Goal: Transaction & Acquisition: Purchase product/service

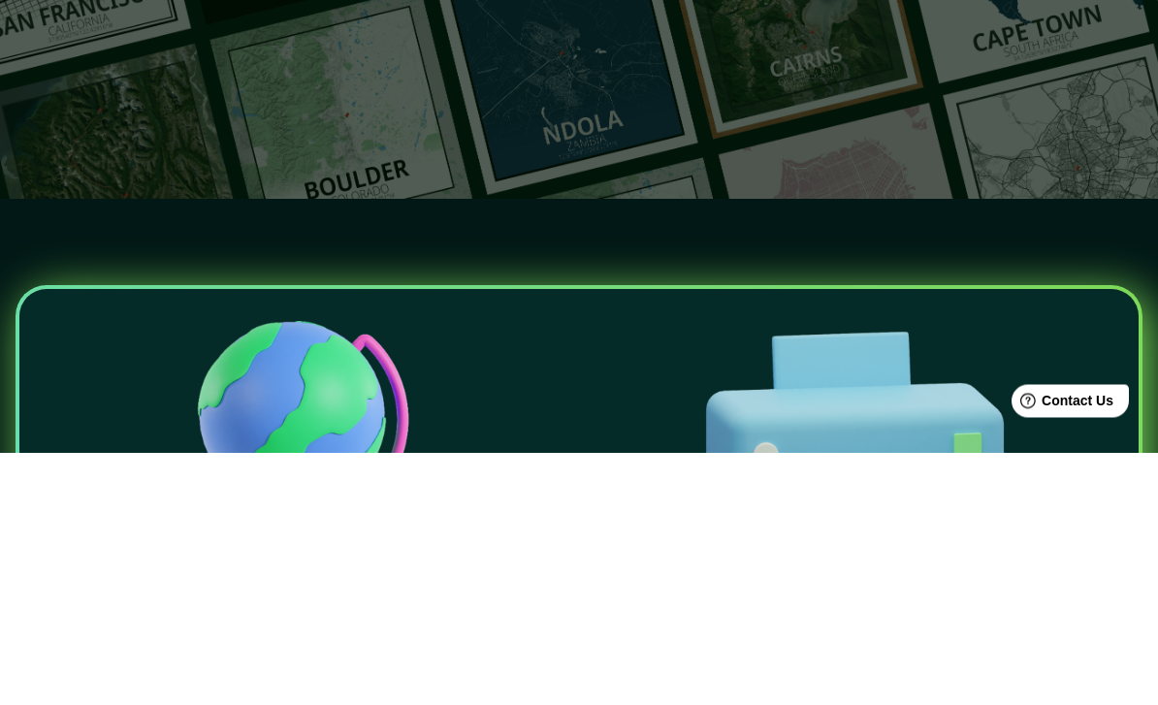
type input "[GEOGRAPHIC_DATA]"
click at [633, 148] on button "button" at bounding box center [651, 146] width 39 height 39
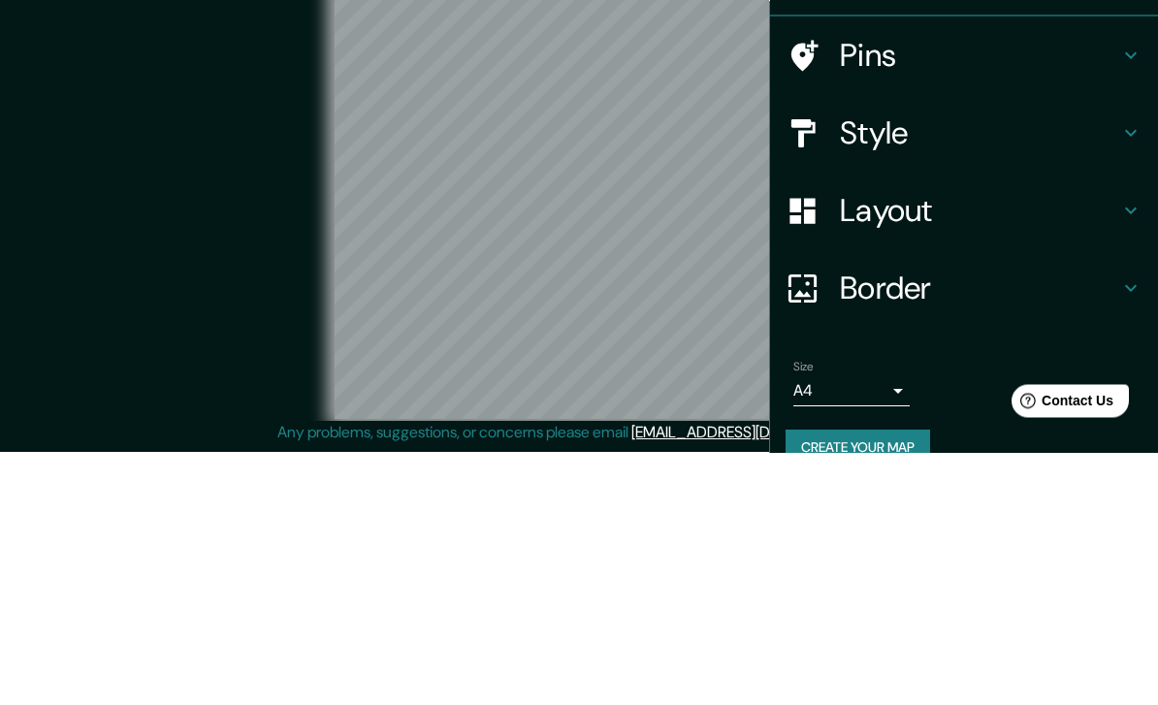
scroll to position [80, 0]
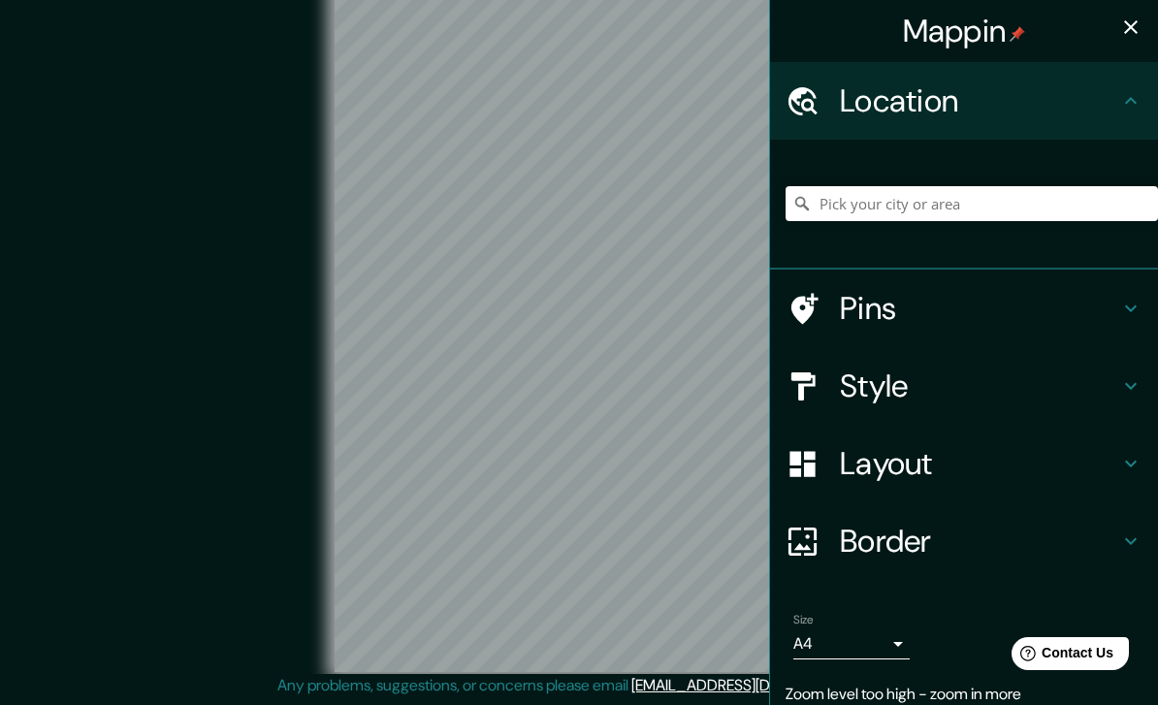
click at [1129, 38] on icon "button" at bounding box center [1130, 27] width 23 height 23
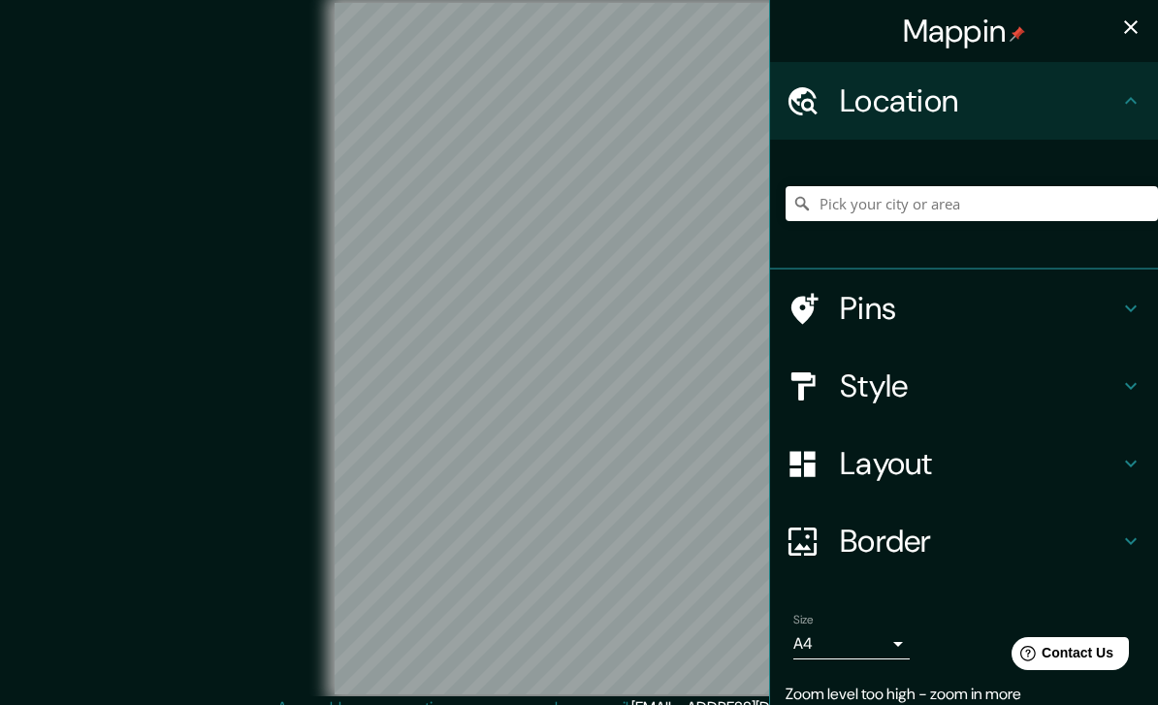
click at [1118, 399] on h4 "Style" at bounding box center [979, 386] width 279 height 39
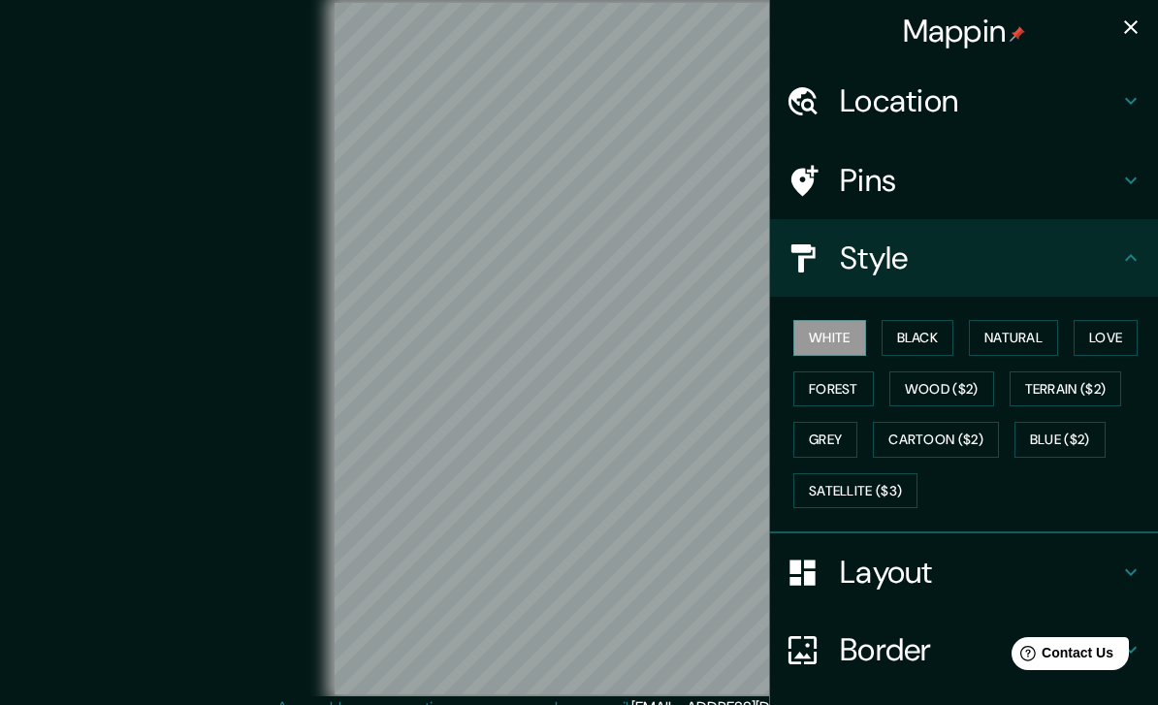
click at [935, 340] on button "Black" at bounding box center [918, 338] width 73 height 36
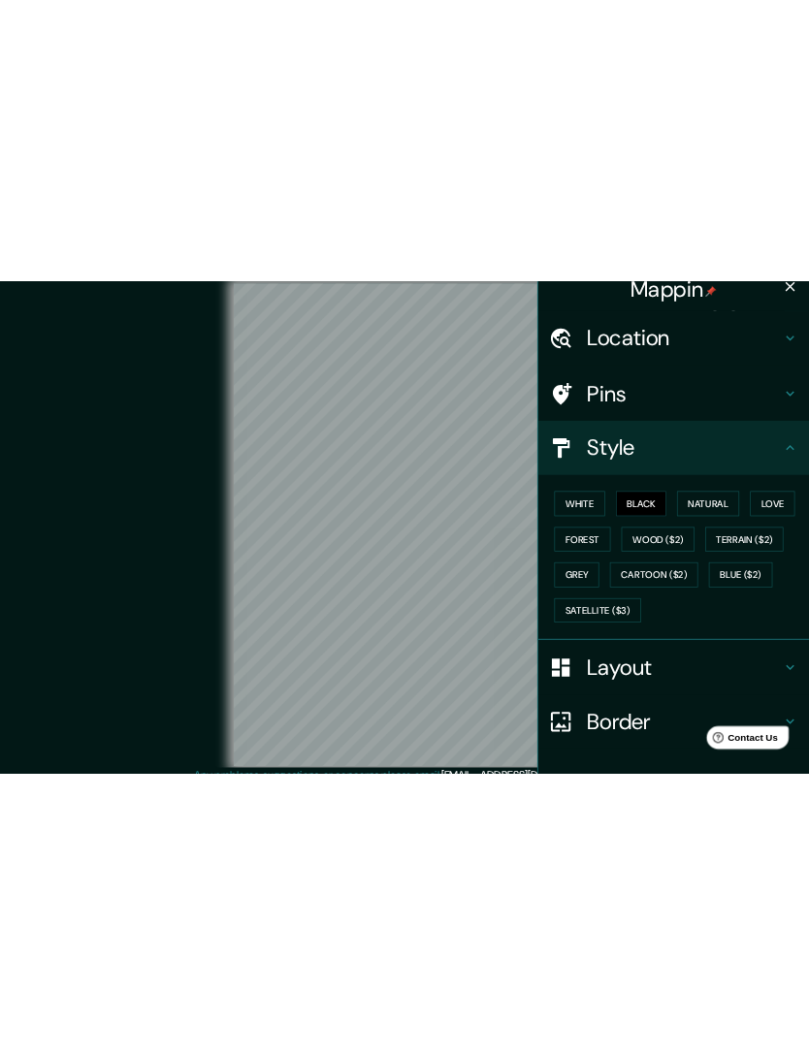
scroll to position [20, 0]
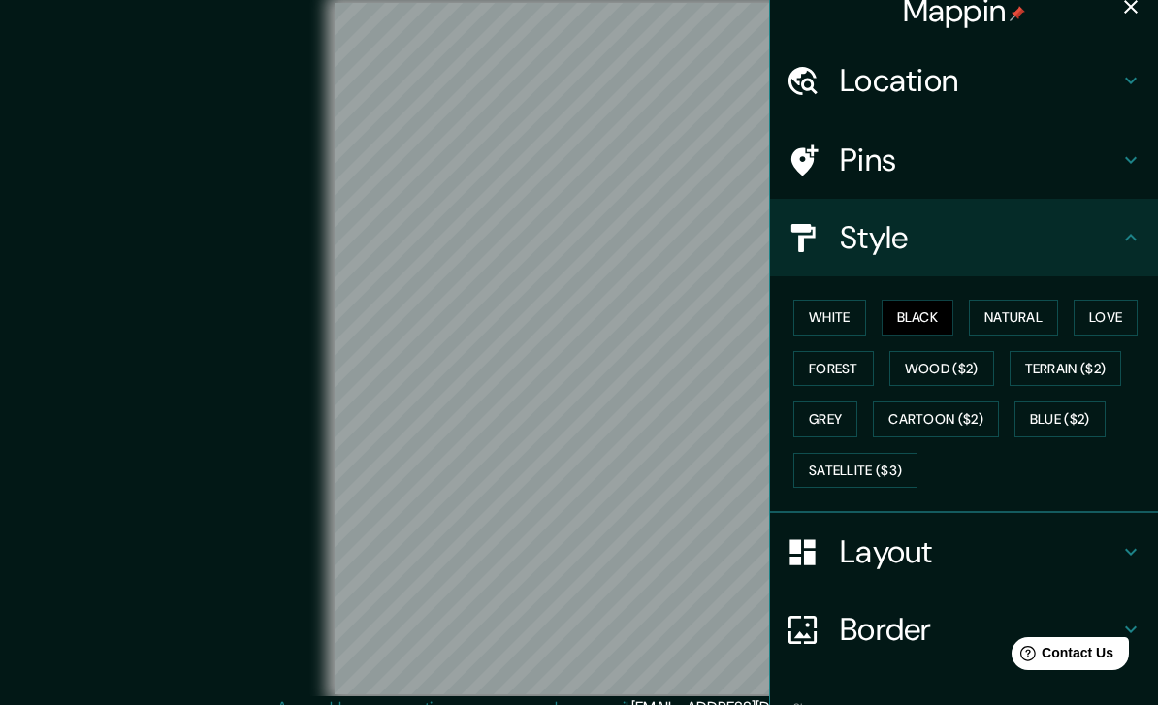
click at [833, 417] on button "Grey" at bounding box center [825, 420] width 64 height 36
click at [830, 319] on button "White" at bounding box center [829, 318] width 73 height 36
click at [918, 317] on button "Black" at bounding box center [918, 318] width 73 height 36
click at [828, 324] on button "White" at bounding box center [829, 318] width 73 height 36
click at [1054, 94] on h4 "Location" at bounding box center [979, 80] width 279 height 39
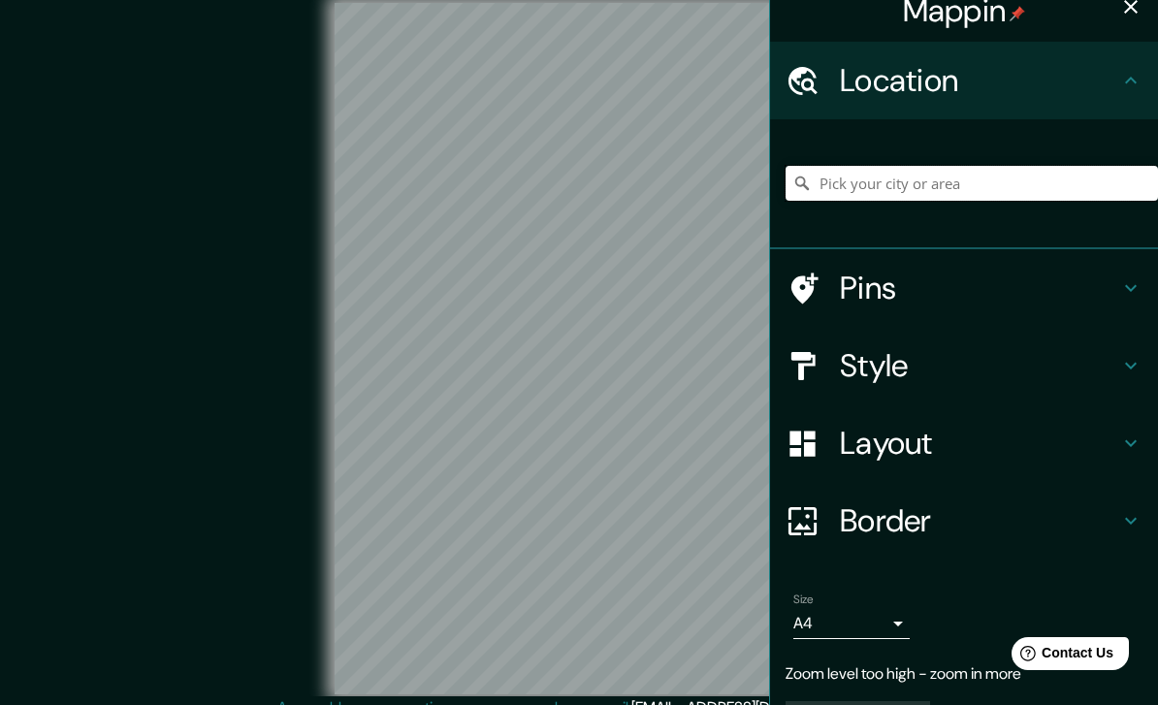
click at [1096, 178] on input "Pick your city or area" at bounding box center [972, 183] width 372 height 35
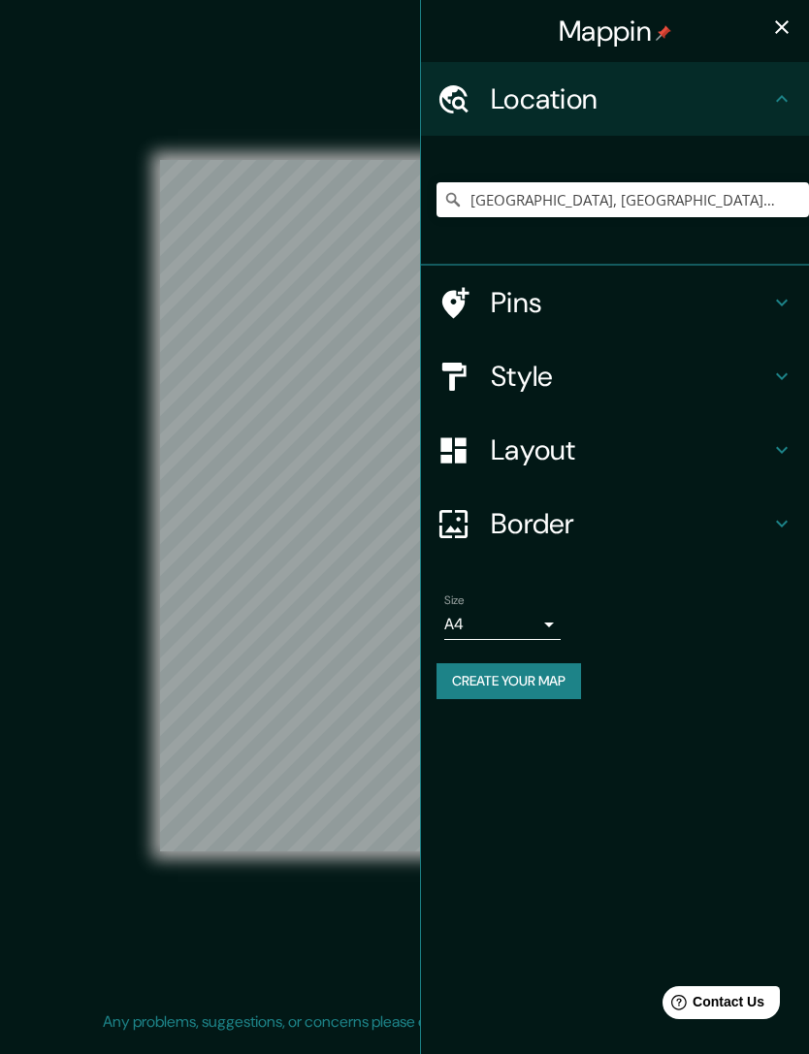
scroll to position [0, 0]
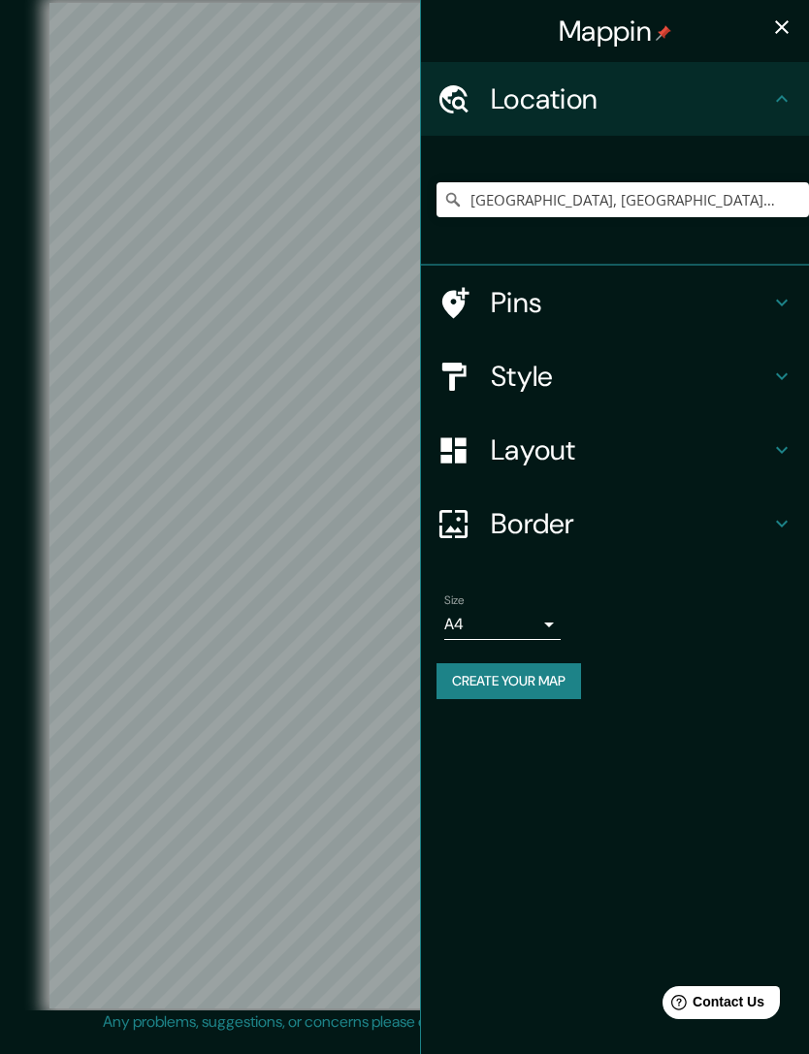
click at [776, 516] on icon at bounding box center [781, 523] width 23 height 23
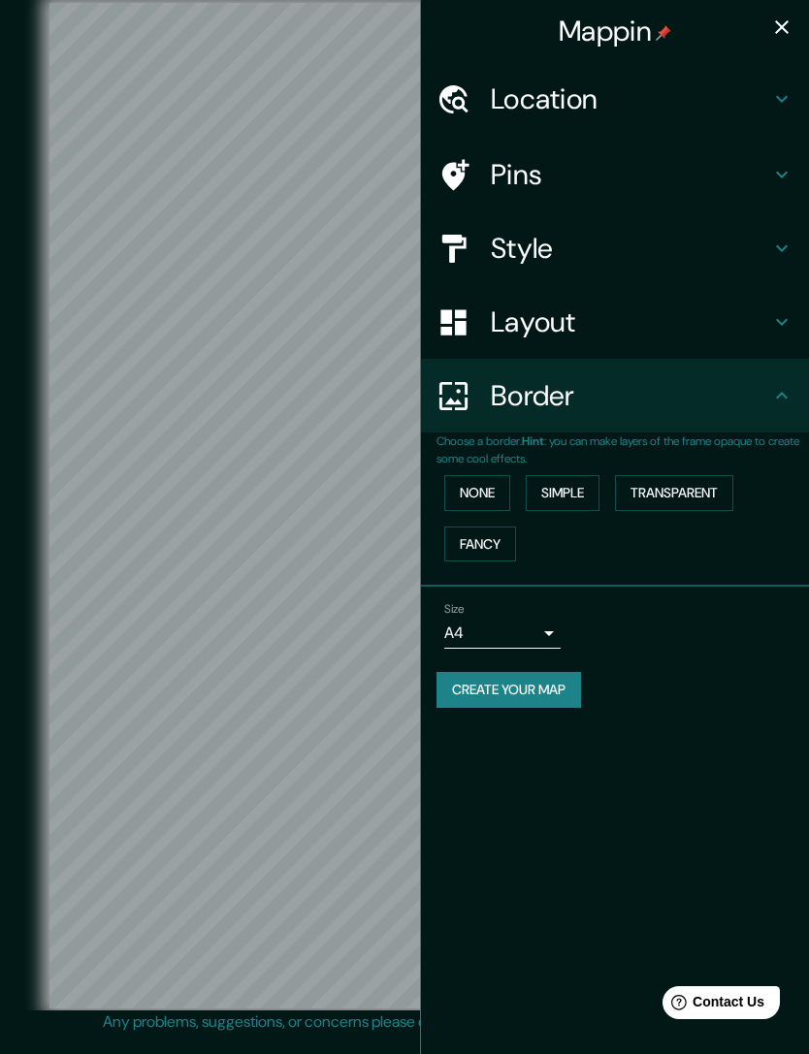
click at [756, 394] on h4 "Border" at bounding box center [630, 395] width 279 height 35
click at [779, 315] on icon at bounding box center [781, 321] width 23 height 23
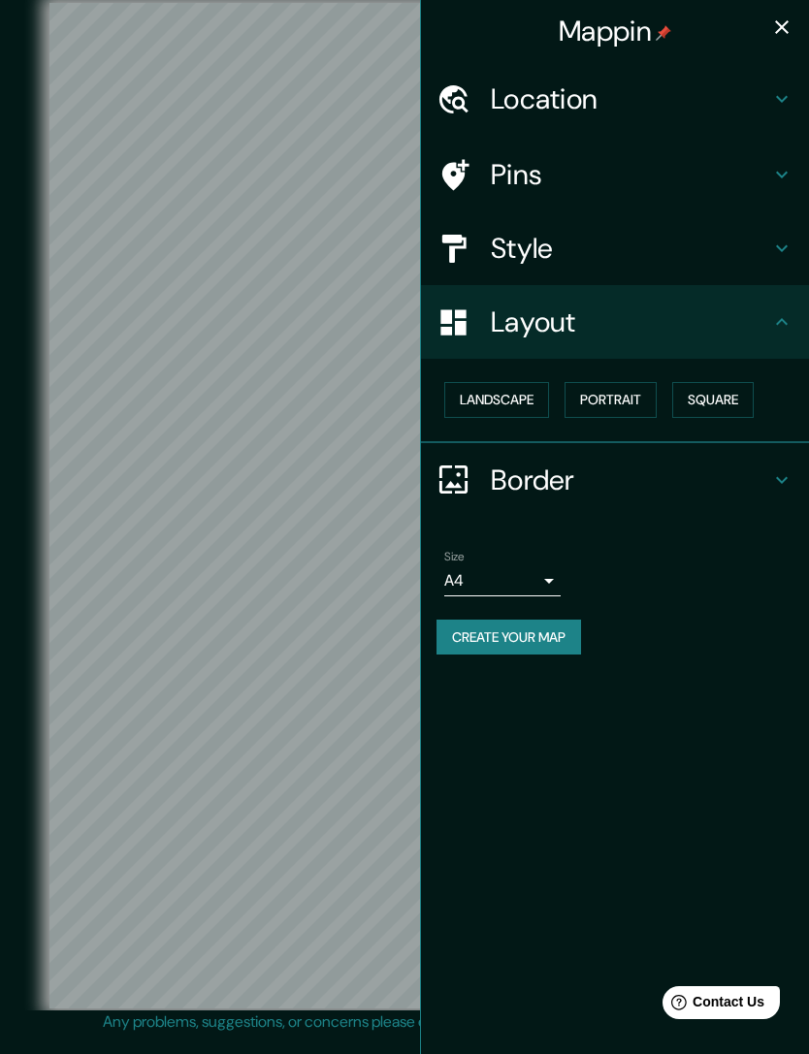
click at [523, 394] on button "Landscape" at bounding box center [496, 400] width 105 height 36
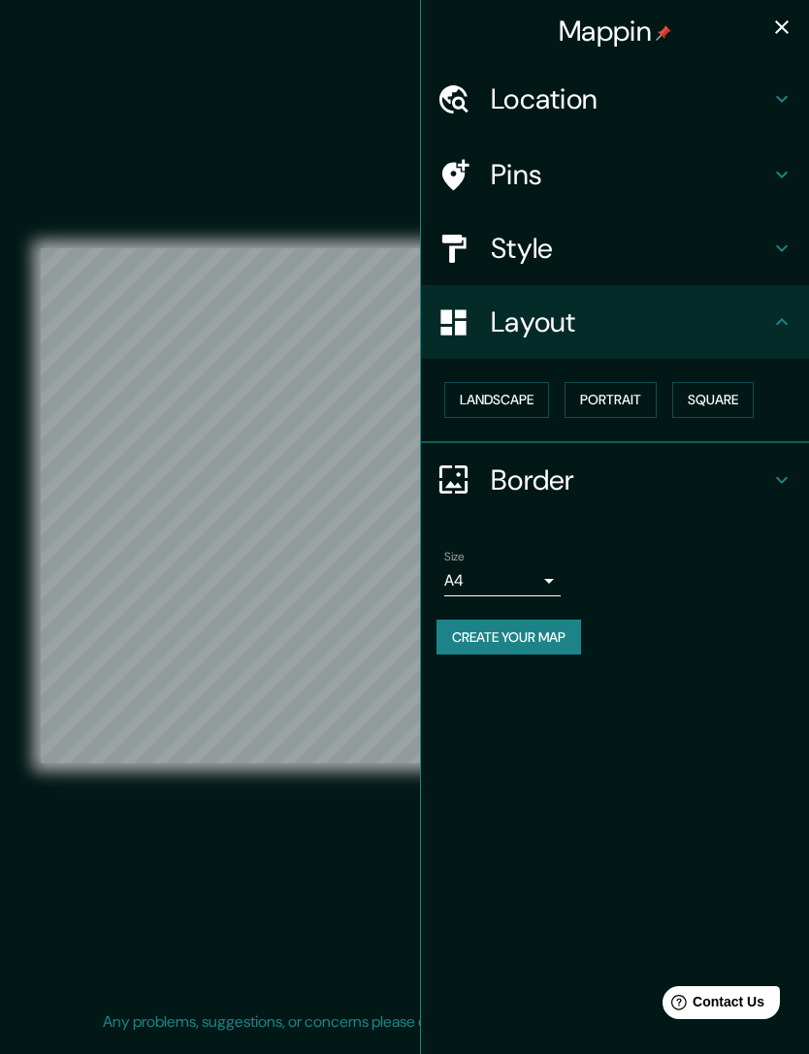
click at [731, 411] on button "Square" at bounding box center [712, 400] width 81 height 36
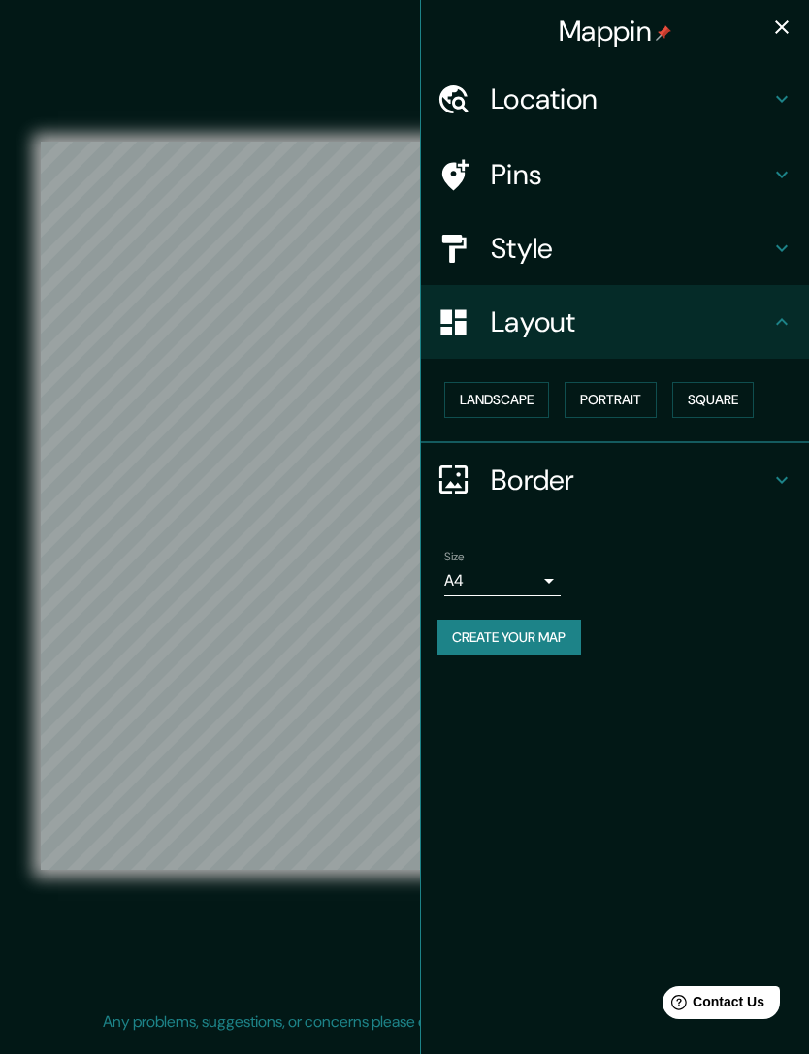
click at [526, 398] on button "Landscape" at bounding box center [496, 400] width 105 height 36
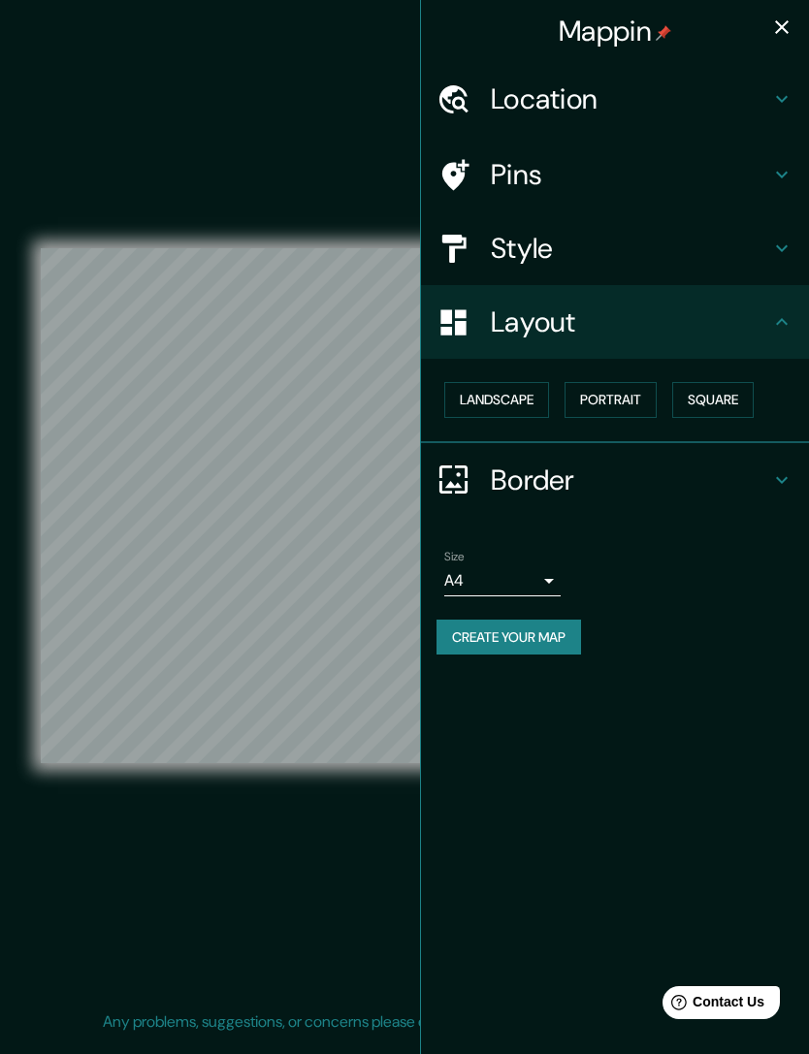
click at [774, 261] on div "Style" at bounding box center [615, 248] width 388 height 74
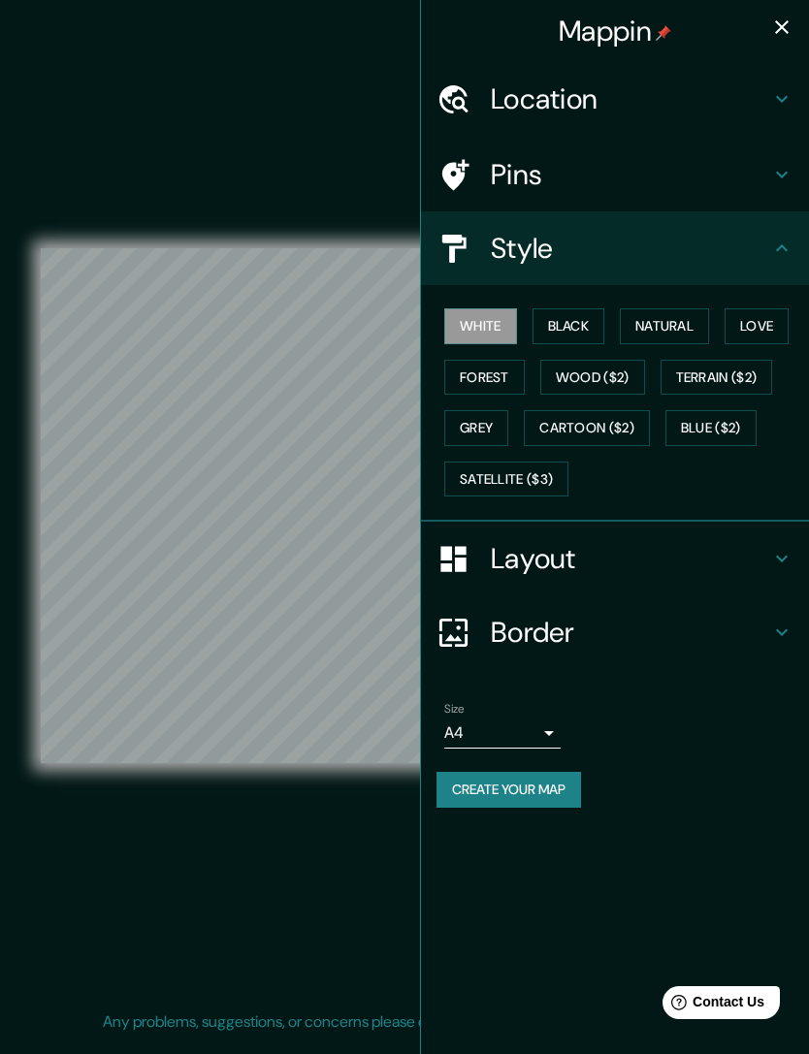
click at [782, 40] on button "button" at bounding box center [781, 27] width 39 height 39
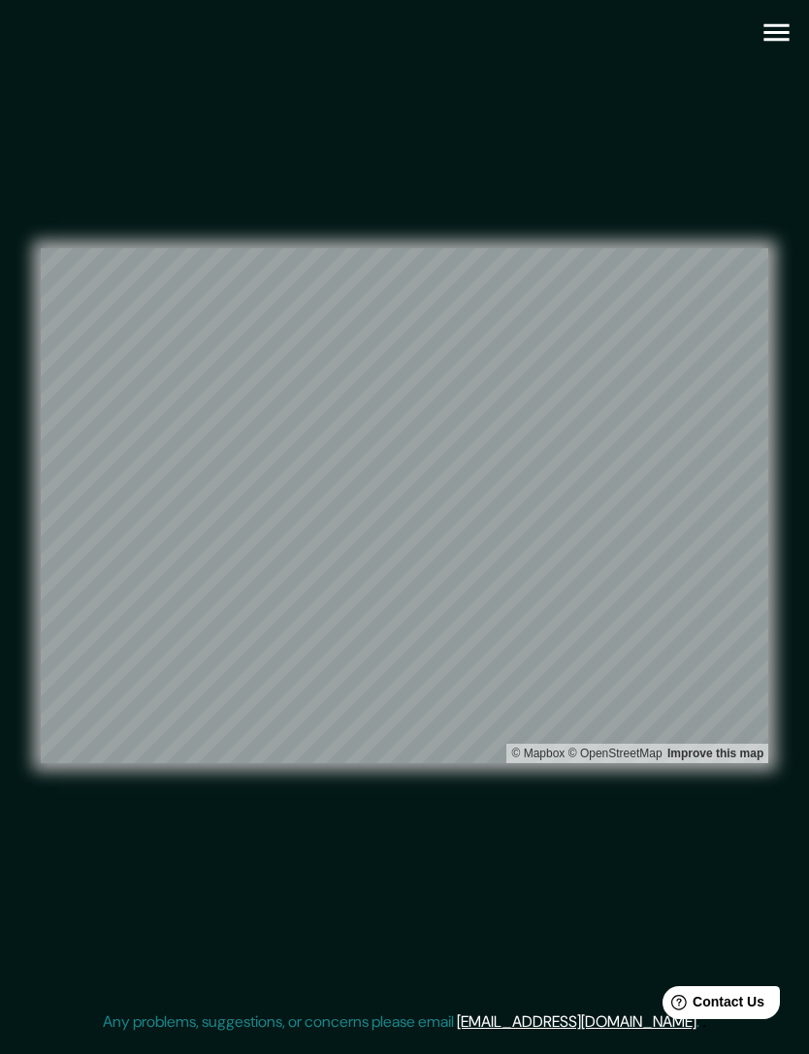
click at [778, 39] on icon "button" at bounding box center [775, 32] width 25 height 17
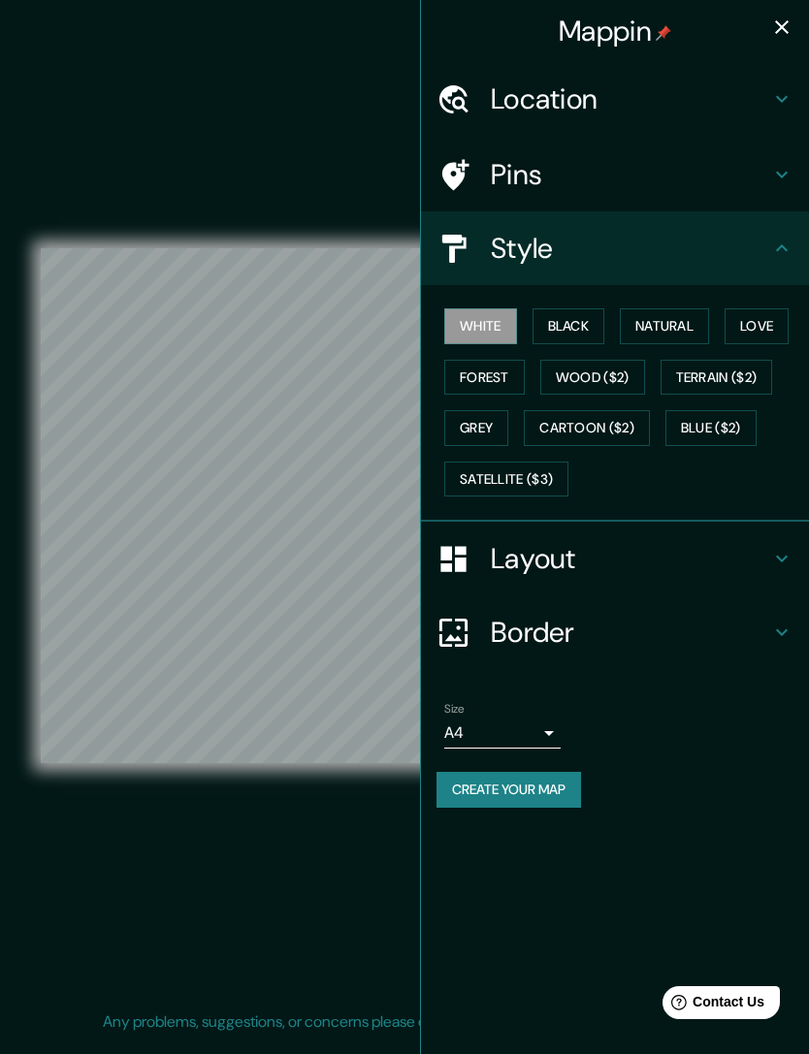
click at [529, 99] on h4 "Location" at bounding box center [630, 98] width 279 height 35
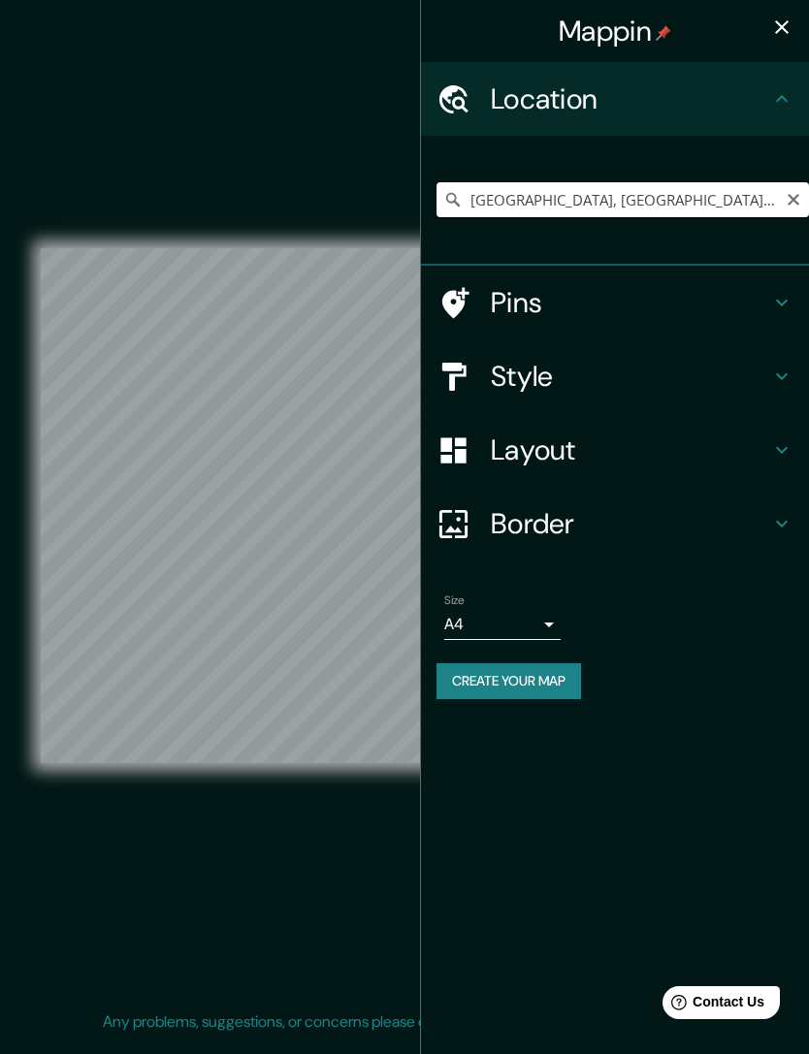
click at [568, 196] on input "Arequipa, Arequipa, Peru" at bounding box center [623, 199] width 372 height 35
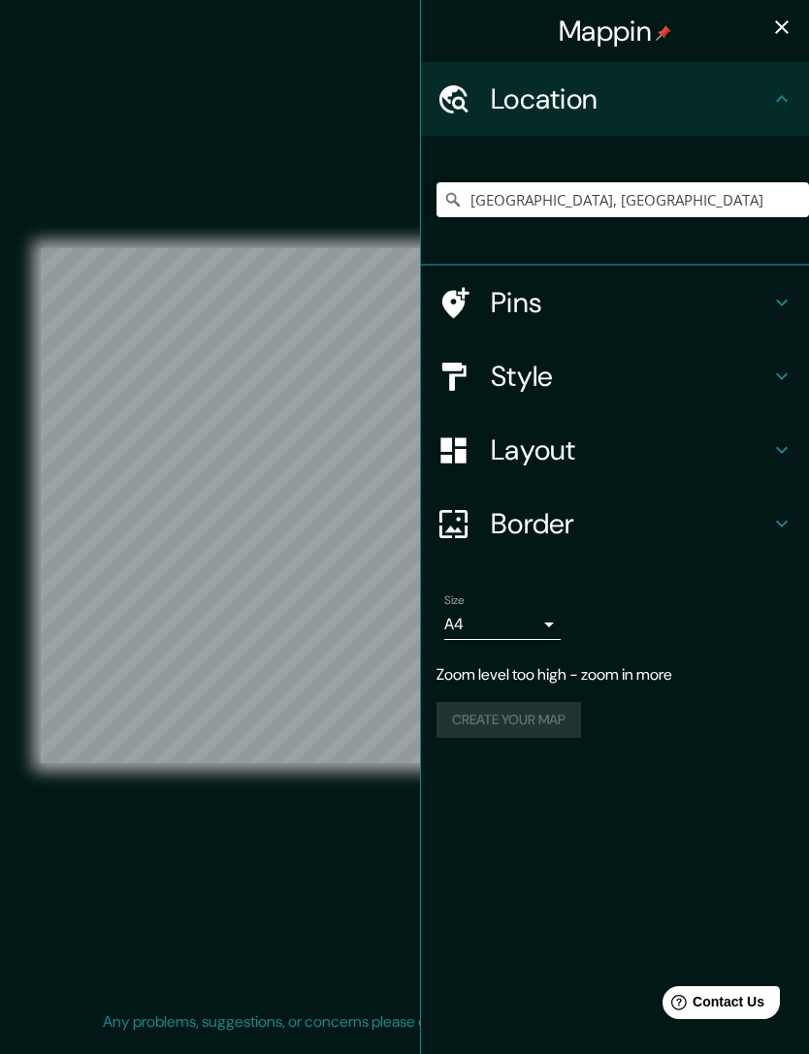
click at [758, 31] on div "Mappin" at bounding box center [615, 31] width 388 height 62
click at [773, 30] on icon "button" at bounding box center [781, 27] width 23 height 23
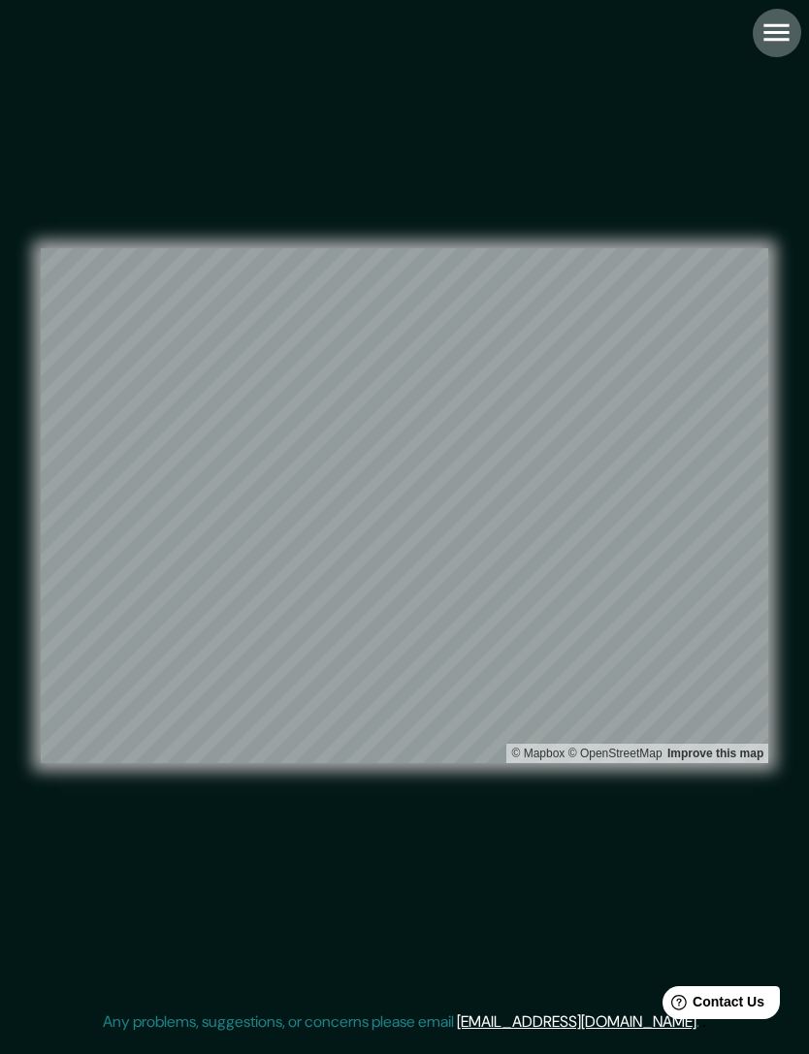
click at [769, 37] on icon "button" at bounding box center [777, 33] width 34 height 34
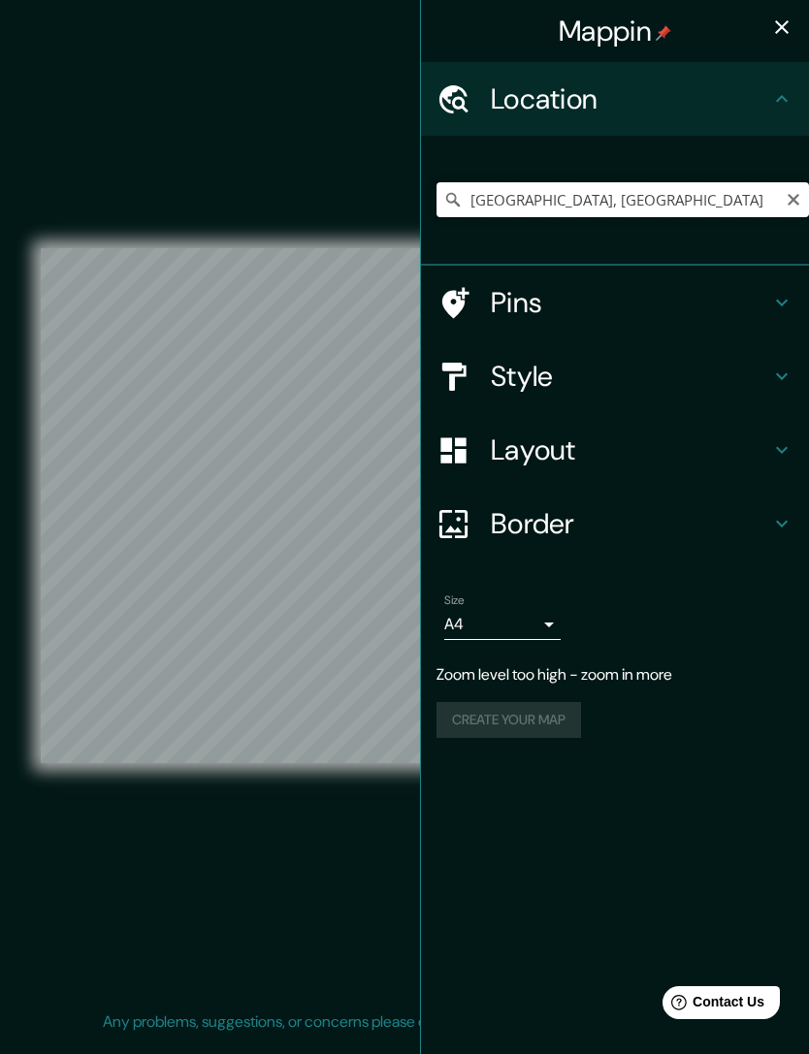
click at [524, 200] on input "Arequipa, Peru" at bounding box center [623, 199] width 372 height 35
click at [537, 194] on input "Arequipa, Peru" at bounding box center [623, 199] width 372 height 35
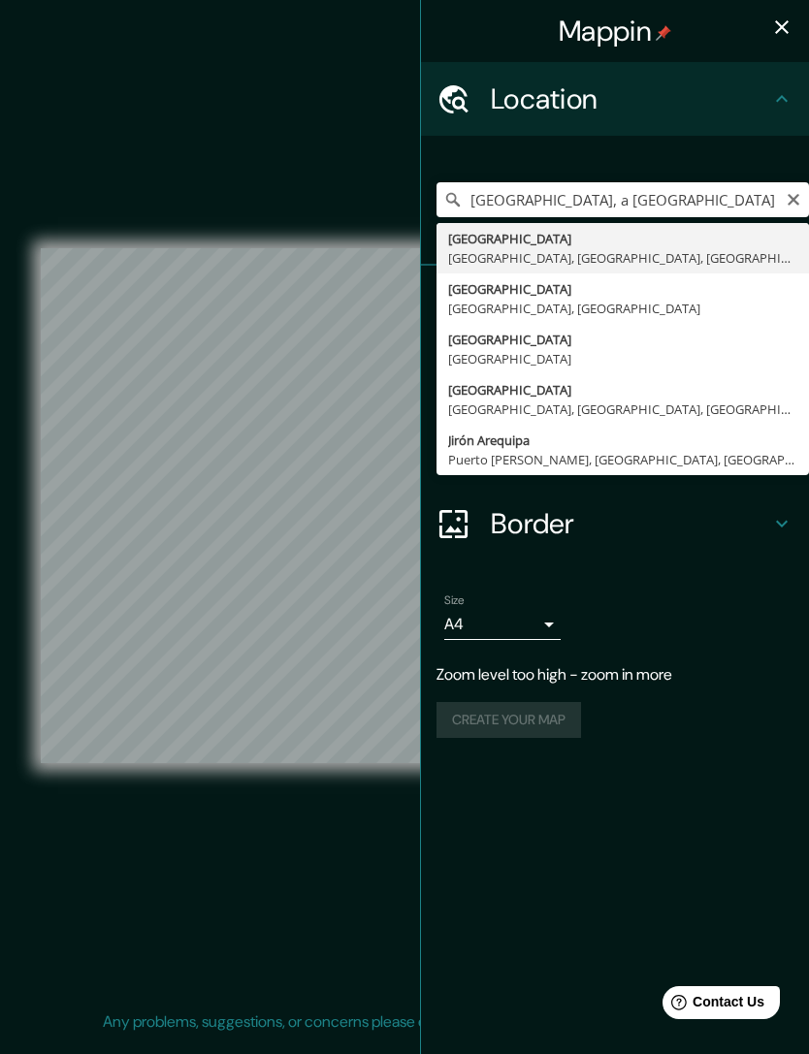
type input "Arequipa, Arequipa, Peru"
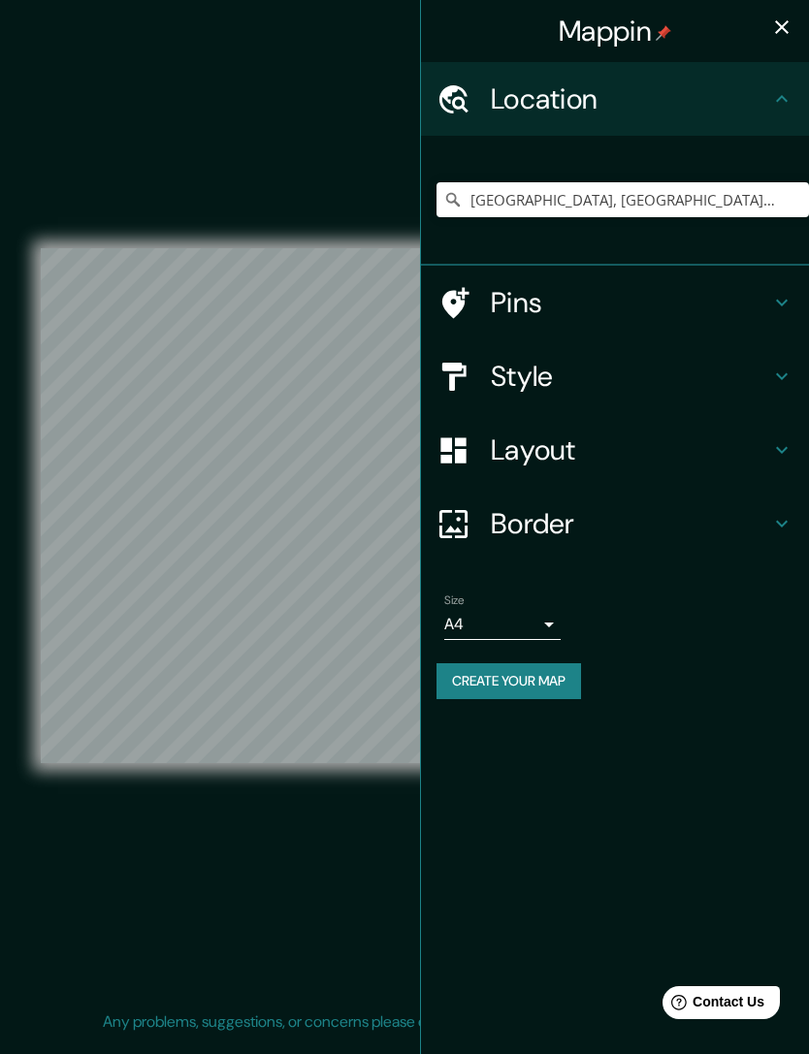
click at [786, 39] on button "button" at bounding box center [781, 27] width 39 height 39
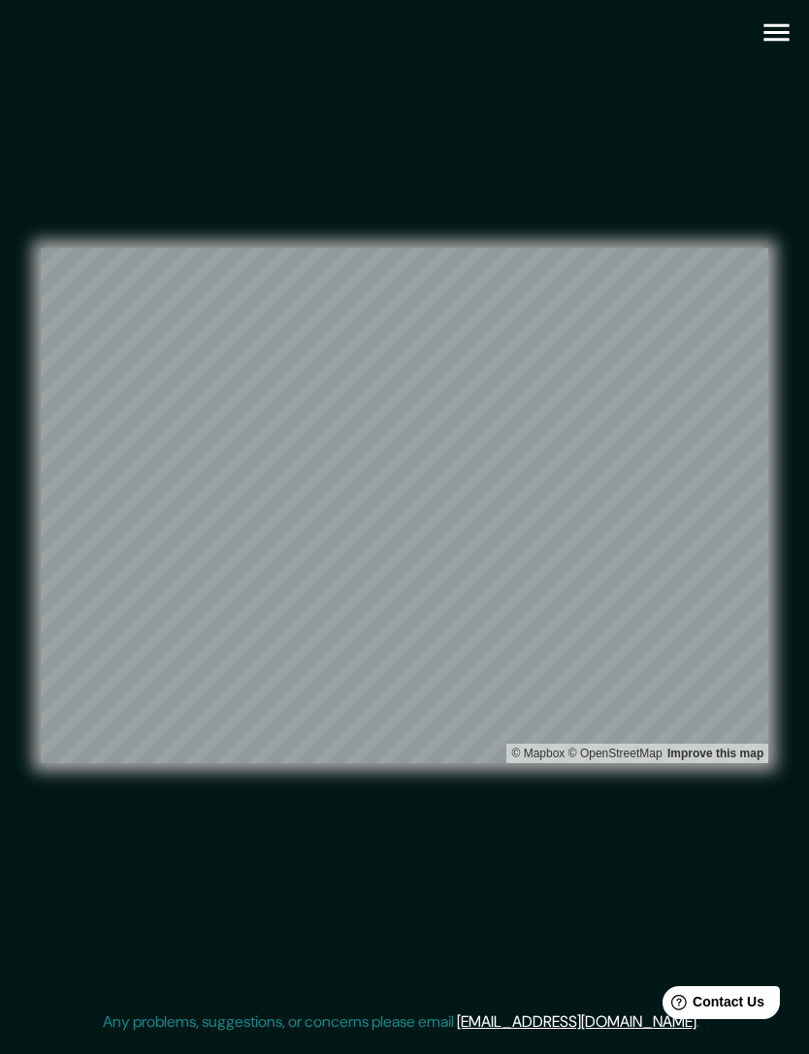
click at [771, 46] on icon "button" at bounding box center [777, 33] width 34 height 34
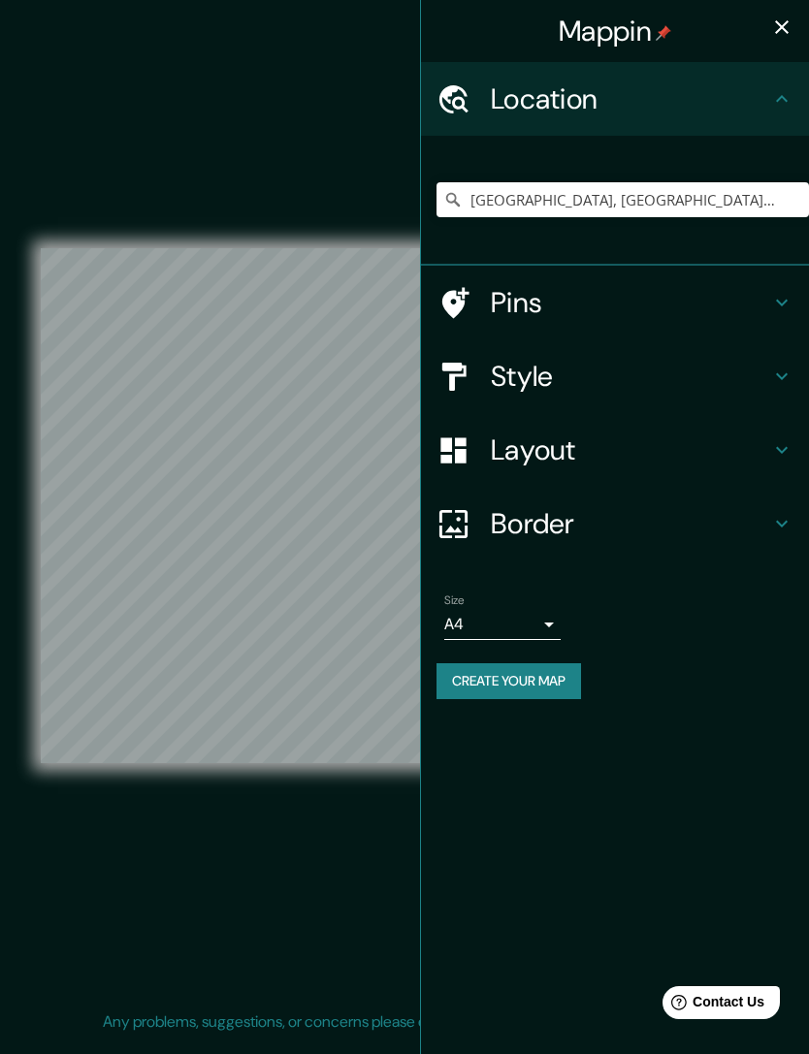
click at [488, 442] on div at bounding box center [464, 451] width 54 height 34
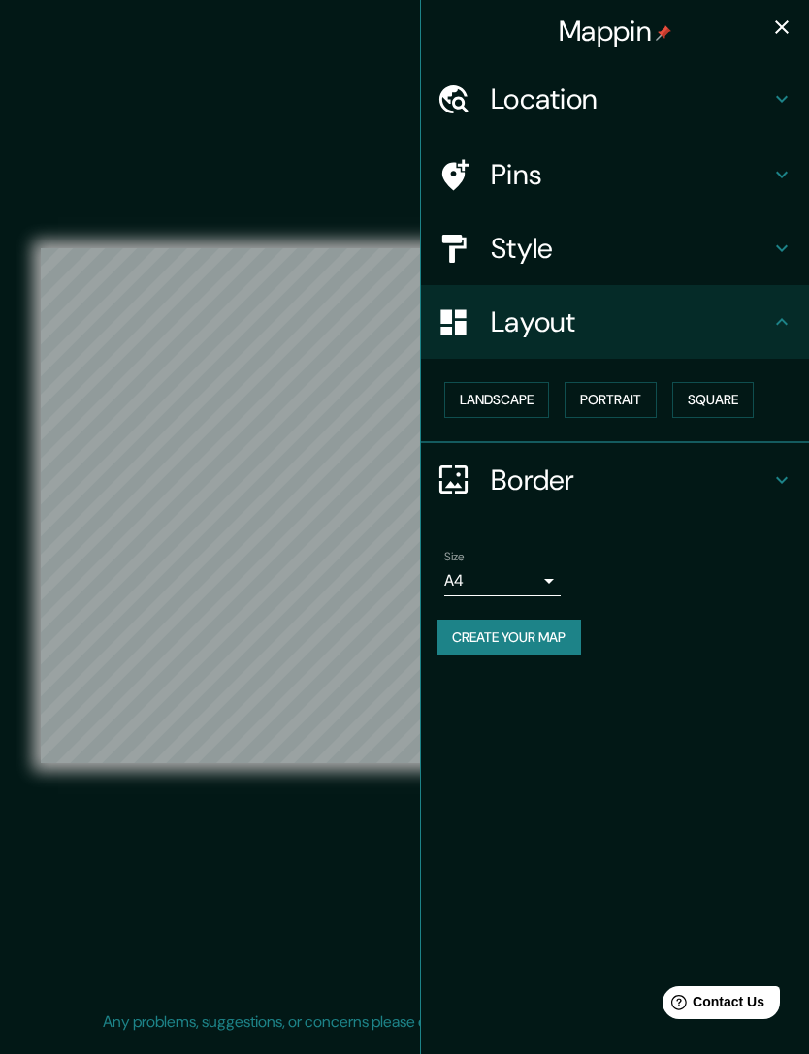
click at [503, 581] on body "Mappin Location Arequipa, Arequipa, Peru Pins Style Layout Landscape Portrait S…" at bounding box center [404, 527] width 809 height 1054
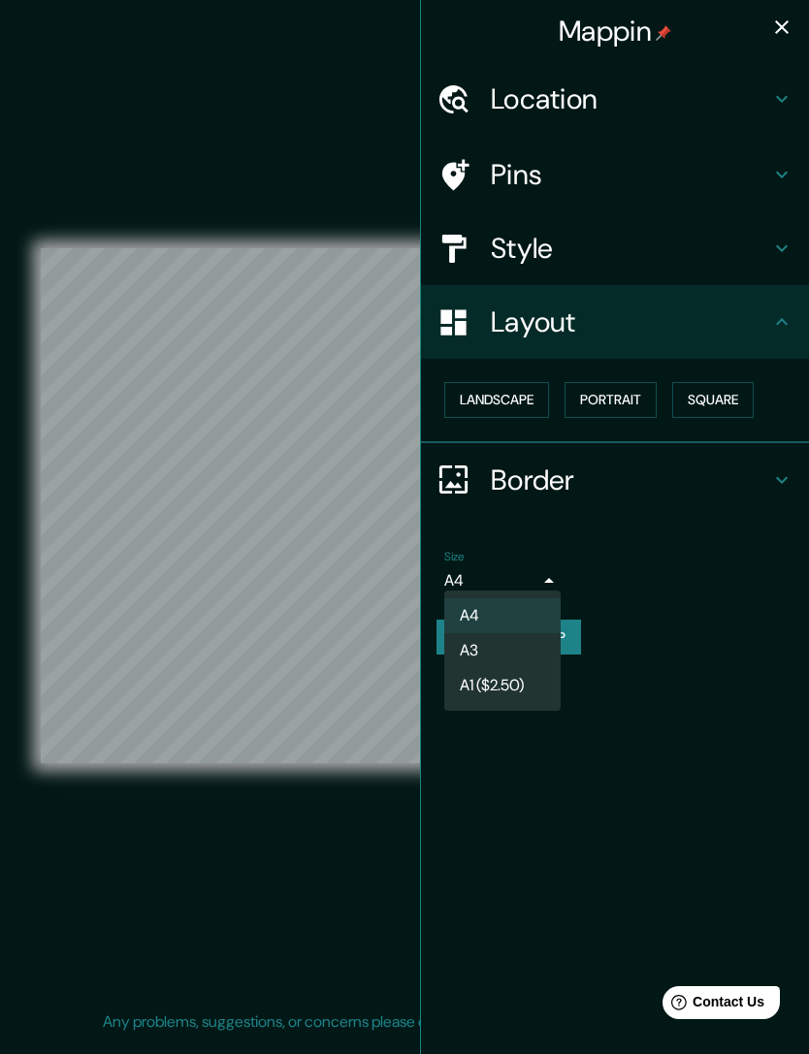
click at [456, 662] on li "A3" at bounding box center [502, 650] width 116 height 35
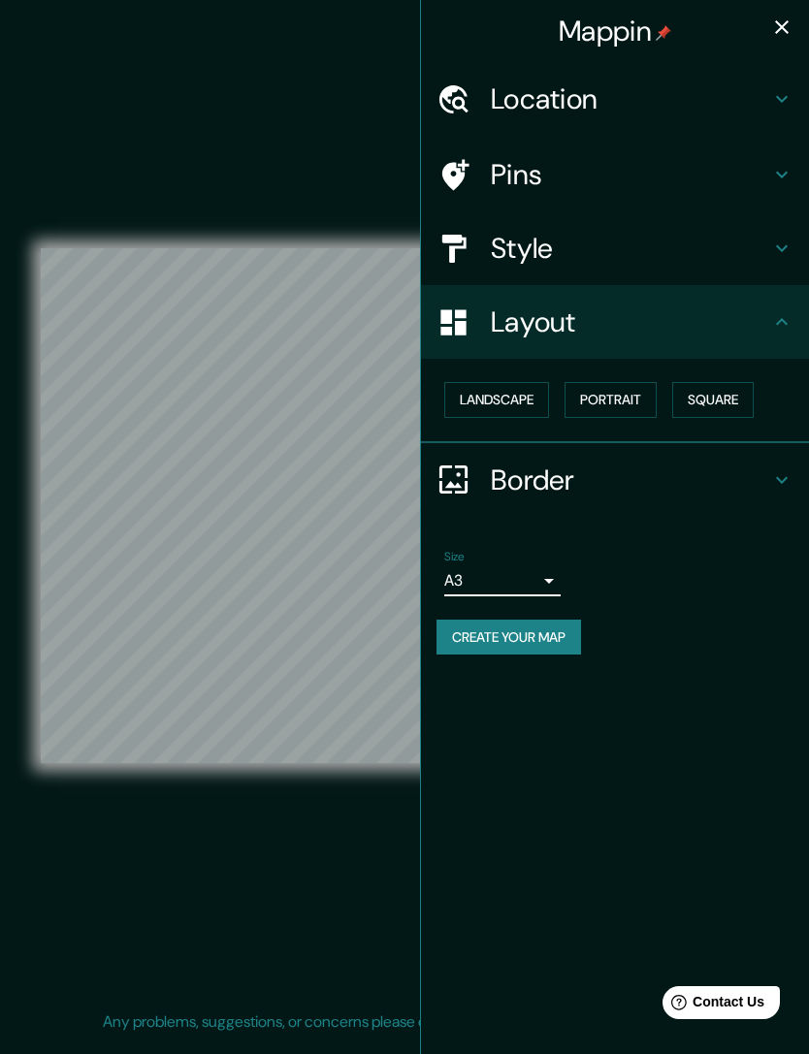
click at [590, 395] on button "Portrait" at bounding box center [611, 400] width 92 height 36
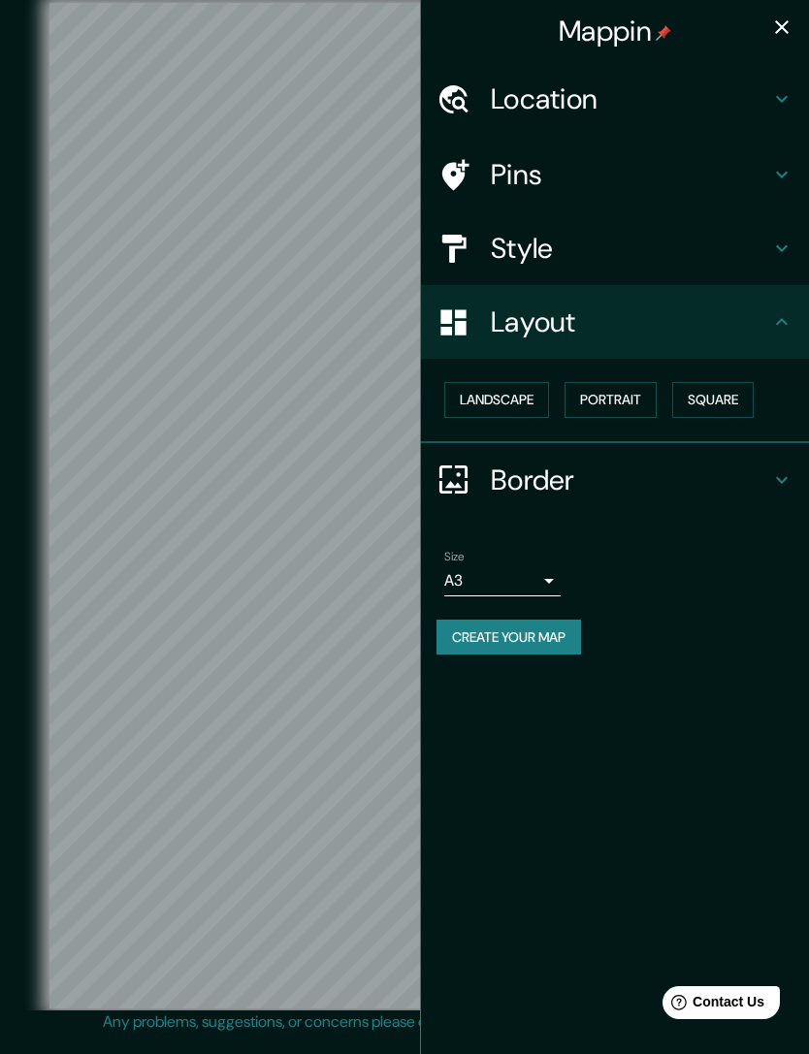
click at [696, 386] on button "Square" at bounding box center [712, 400] width 81 height 36
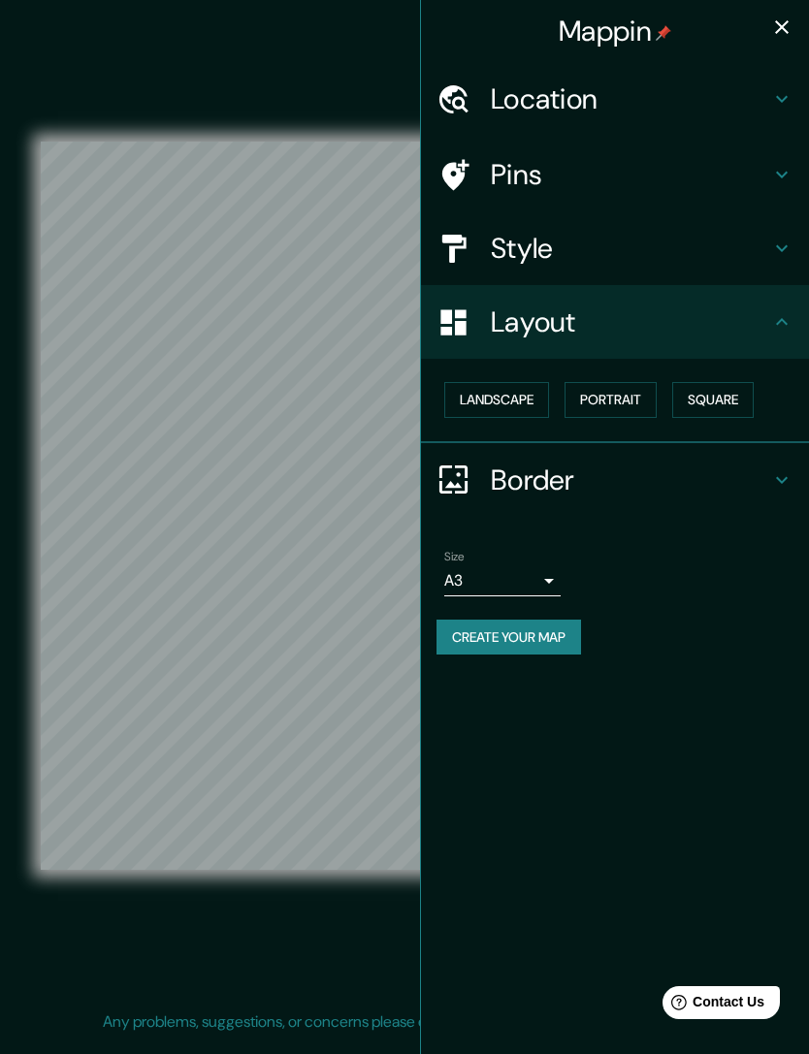
click at [761, 41] on div "Mappin" at bounding box center [615, 31] width 388 height 62
click at [784, 36] on icon "button" at bounding box center [781, 27] width 23 height 23
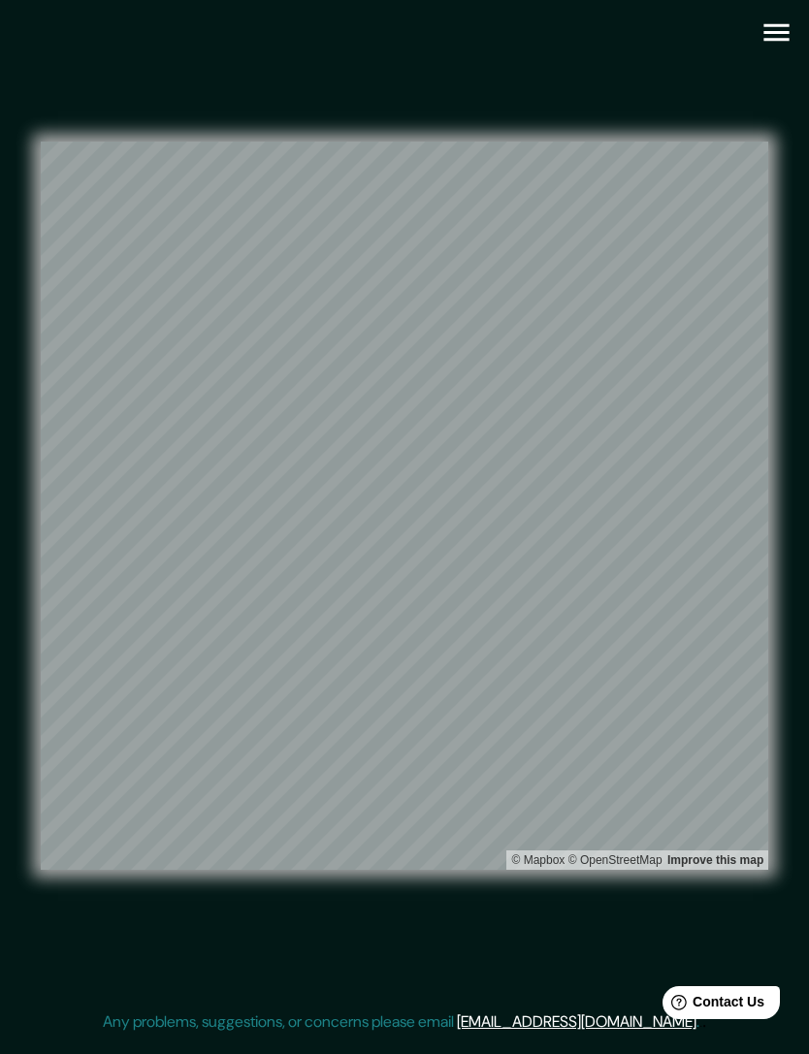
click at [773, 35] on icon "button" at bounding box center [777, 33] width 34 height 34
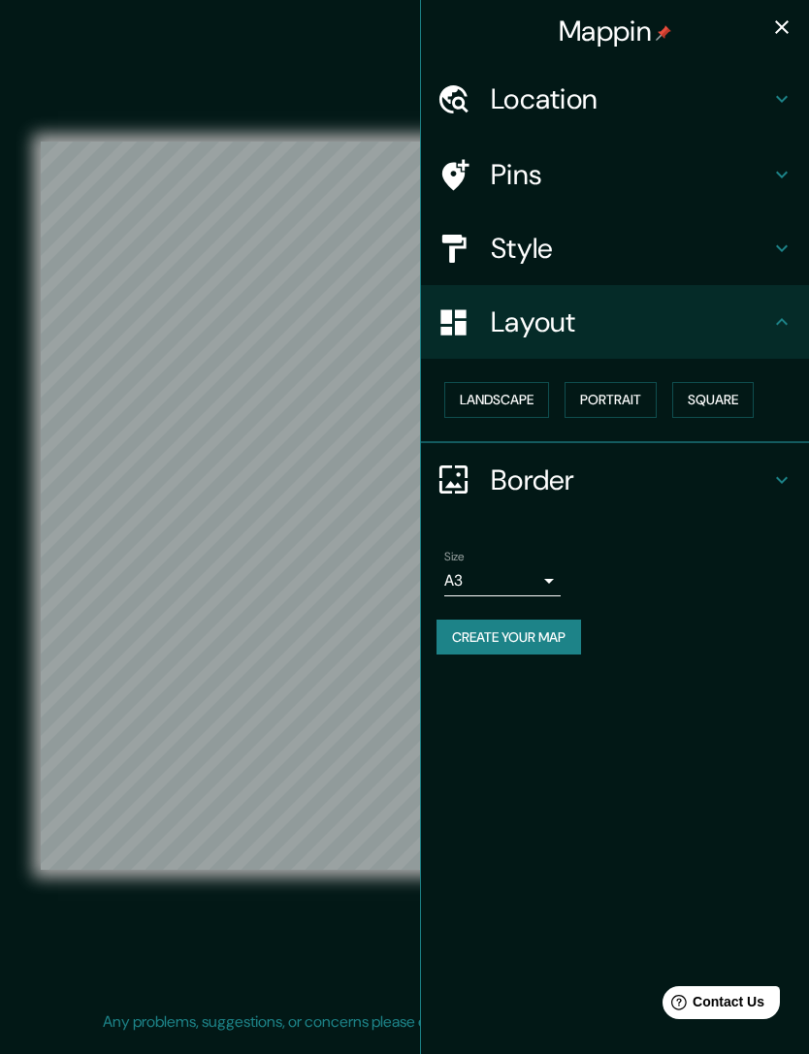
click at [783, 320] on icon at bounding box center [781, 321] width 23 height 23
click at [776, 237] on icon at bounding box center [781, 248] width 23 height 23
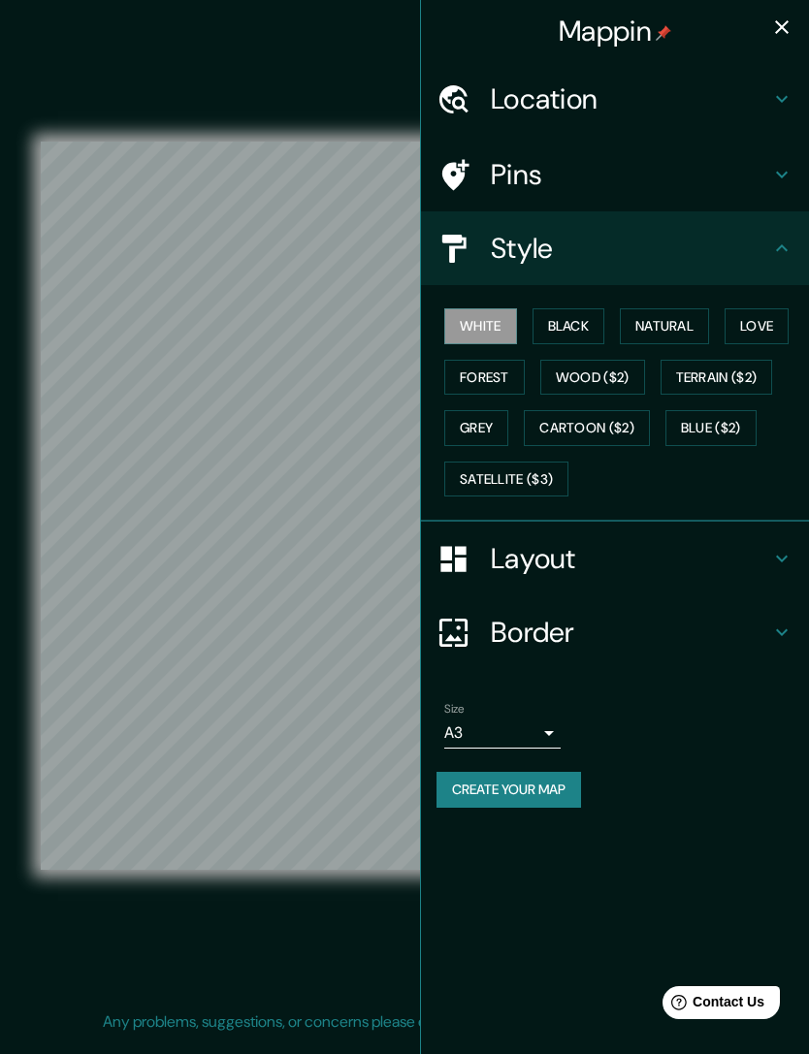
click at [594, 335] on button "Black" at bounding box center [569, 326] width 73 height 36
click at [681, 338] on button "Natural" at bounding box center [664, 326] width 89 height 36
click at [692, 334] on button "Natural" at bounding box center [664, 326] width 89 height 36
click at [789, 325] on button "Love" at bounding box center [757, 326] width 64 height 36
click at [501, 374] on button "Forest" at bounding box center [484, 378] width 81 height 36
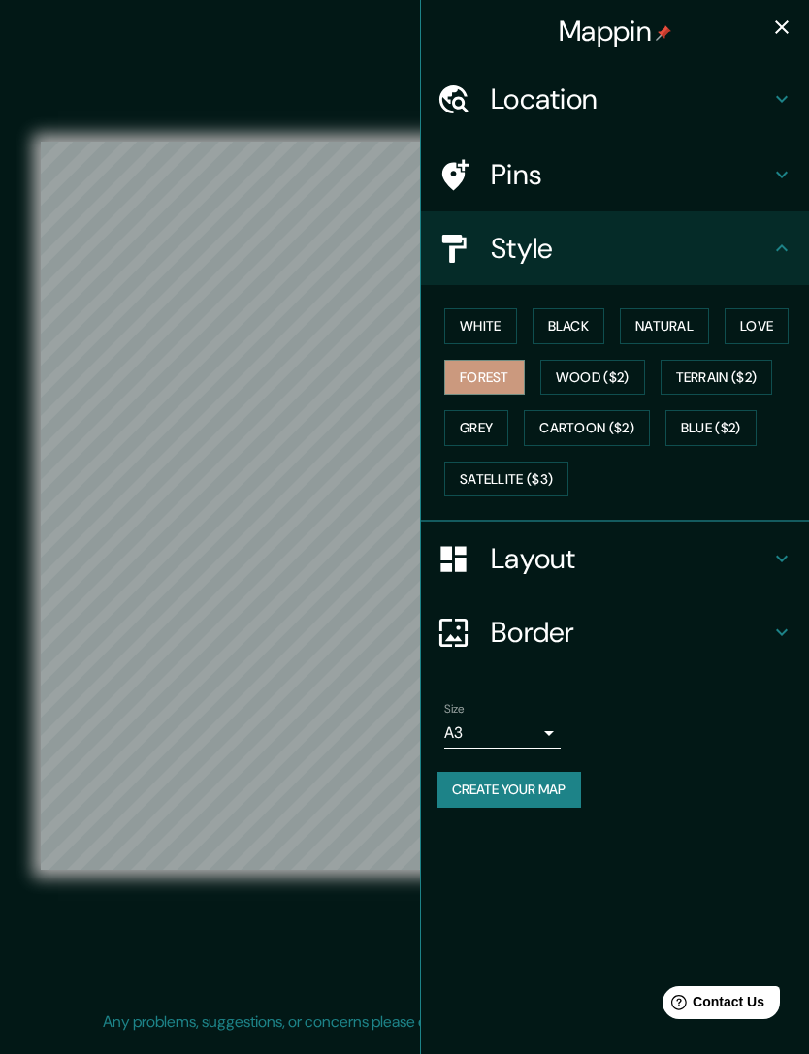
click at [498, 414] on button "Grey" at bounding box center [476, 428] width 64 height 36
click at [485, 318] on button "White" at bounding box center [480, 326] width 73 height 36
click at [777, 34] on icon "button" at bounding box center [781, 27] width 23 height 23
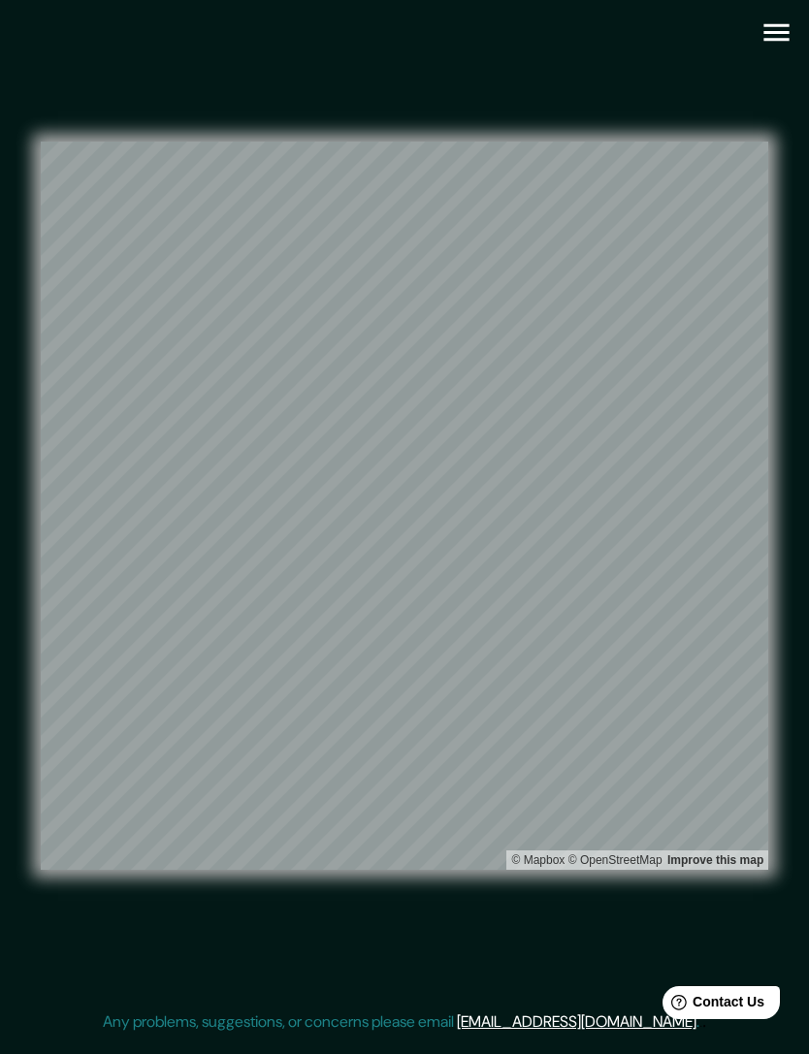
click at [777, 38] on icon "button" at bounding box center [777, 33] width 34 height 34
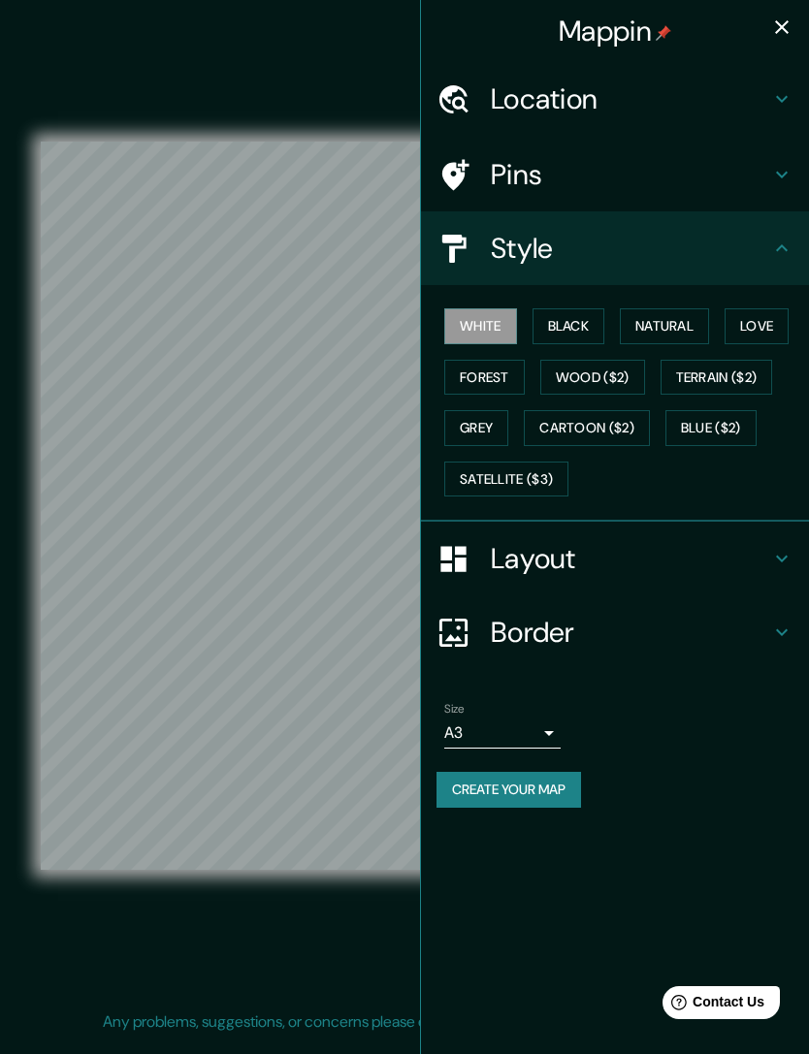
click at [459, 704] on button "Create your map" at bounding box center [509, 790] width 145 height 36
click at [464, 704] on button "Create your map" at bounding box center [509, 790] width 145 height 36
click at [768, 19] on button "button" at bounding box center [781, 27] width 39 height 39
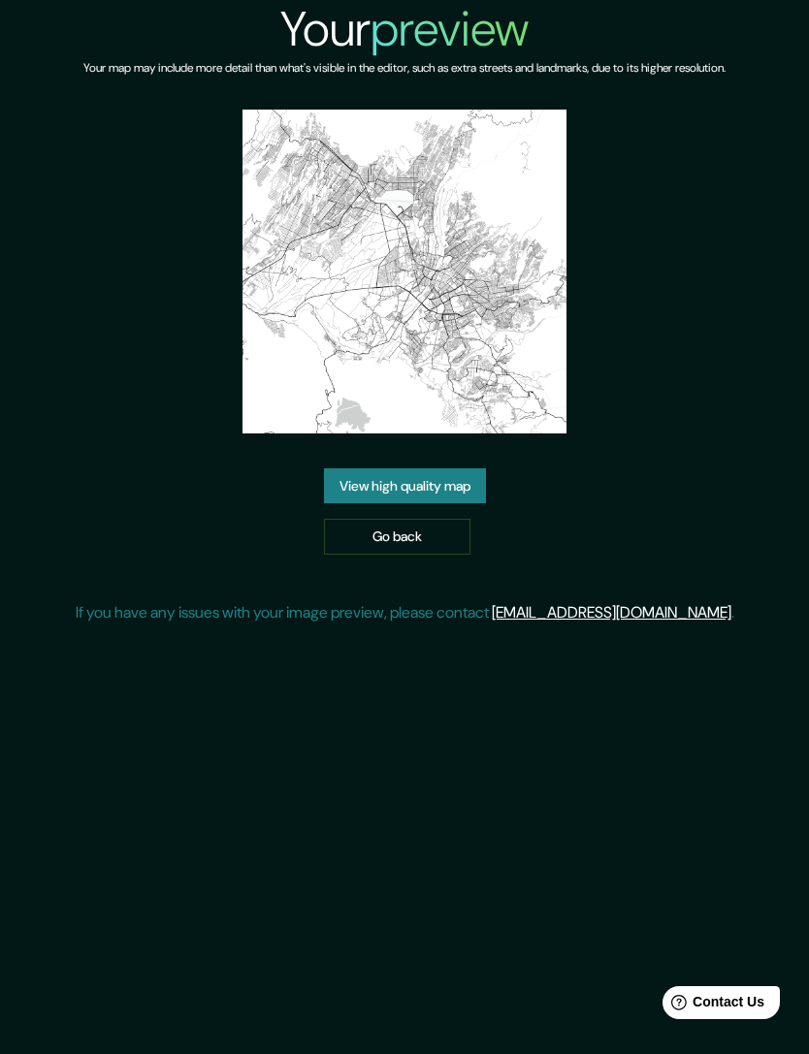
click at [357, 489] on link "View high quality map" at bounding box center [405, 487] width 162 height 36
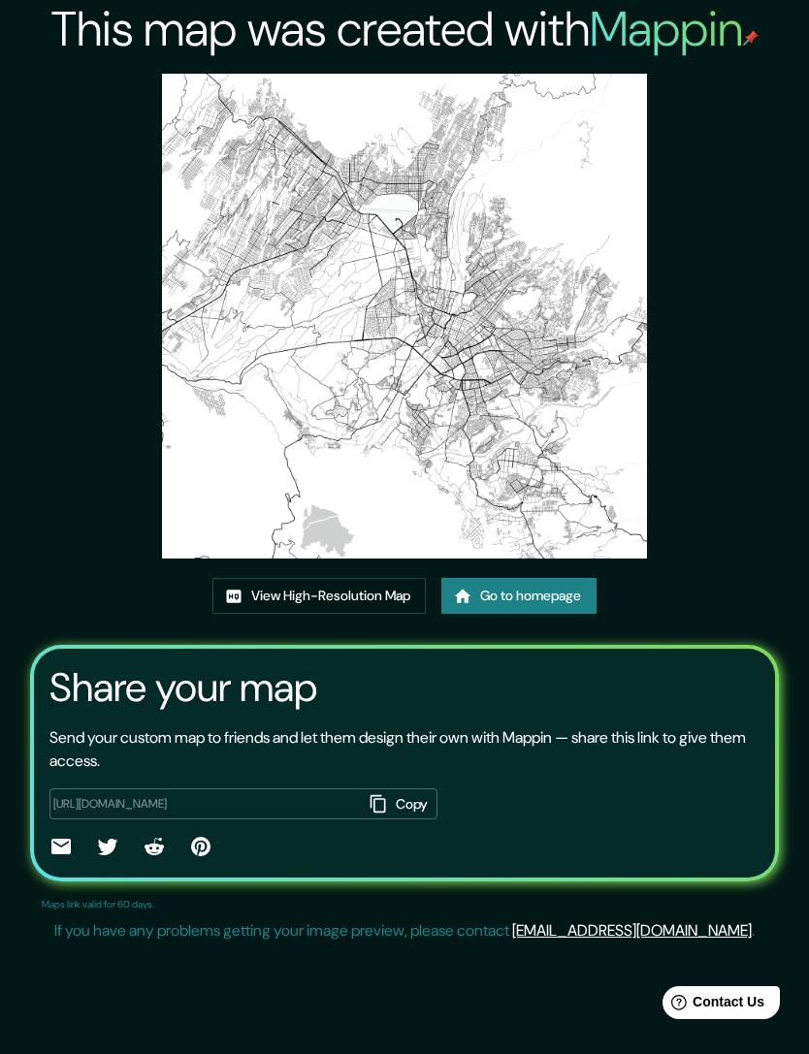
click at [265, 594] on link "View High-Resolution Map" at bounding box center [318, 596] width 213 height 36
click at [494, 584] on link "Go to homepage" at bounding box center [518, 596] width 155 height 36
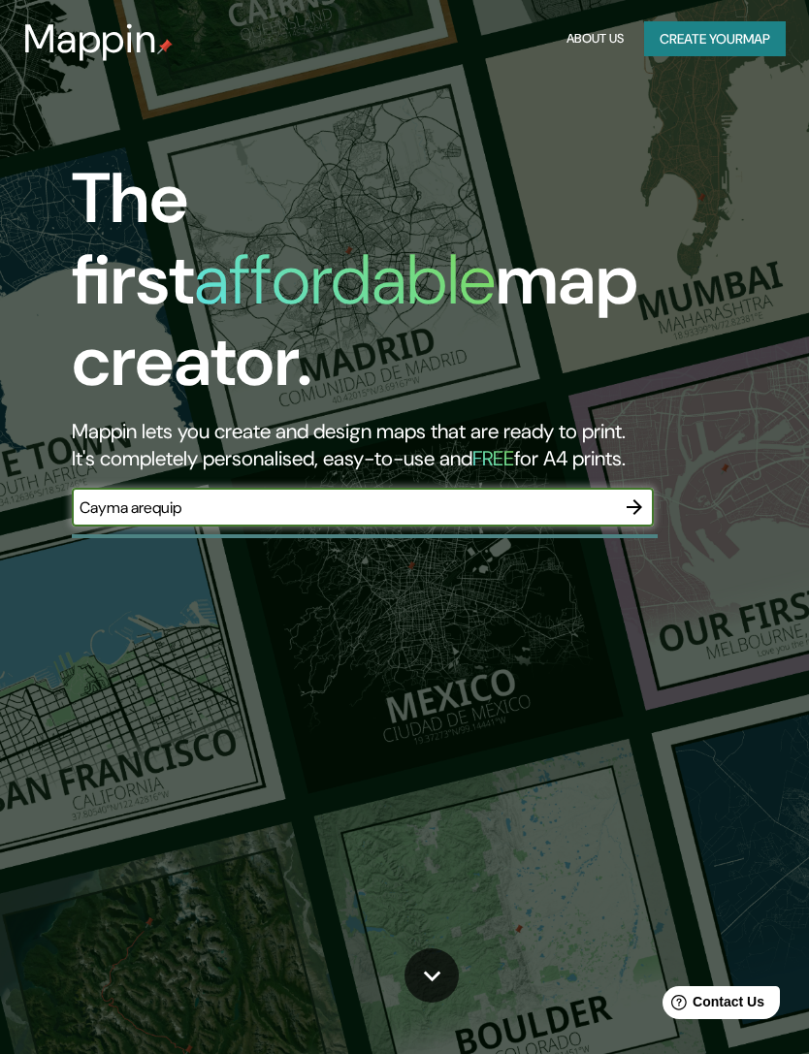
type input "Cayma arequipa"
click at [653, 488] on button "button" at bounding box center [634, 507] width 39 height 39
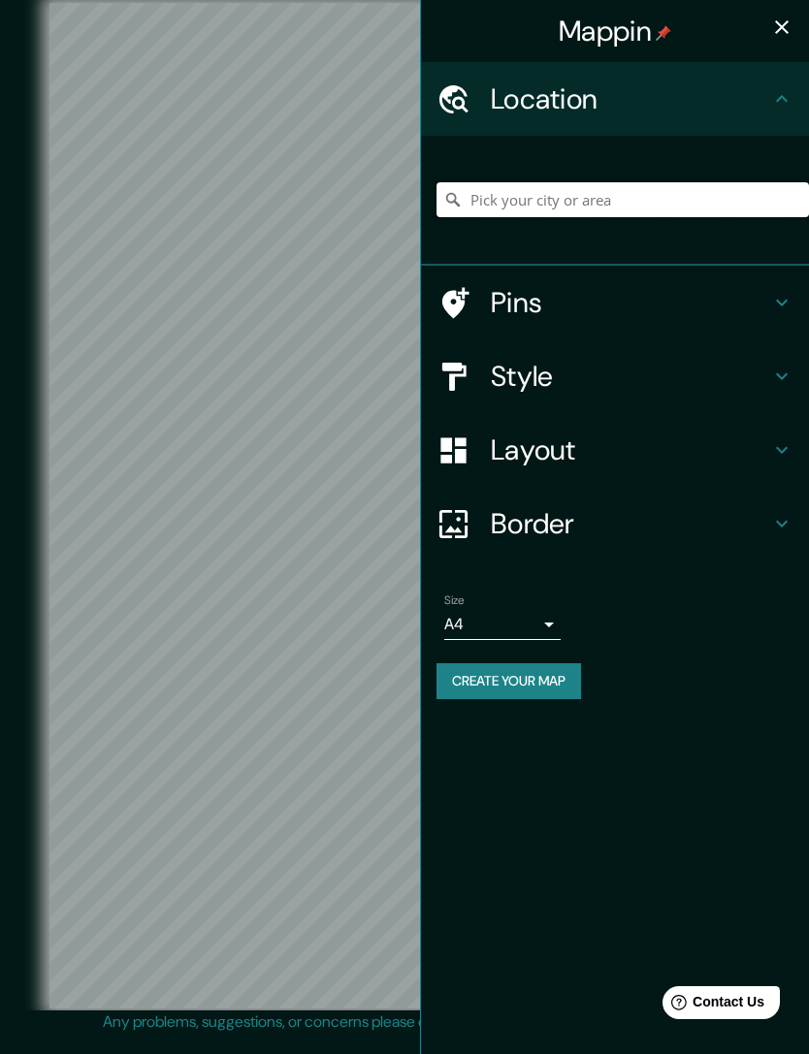
click at [532, 203] on input "Pick your city or area" at bounding box center [623, 199] width 372 height 35
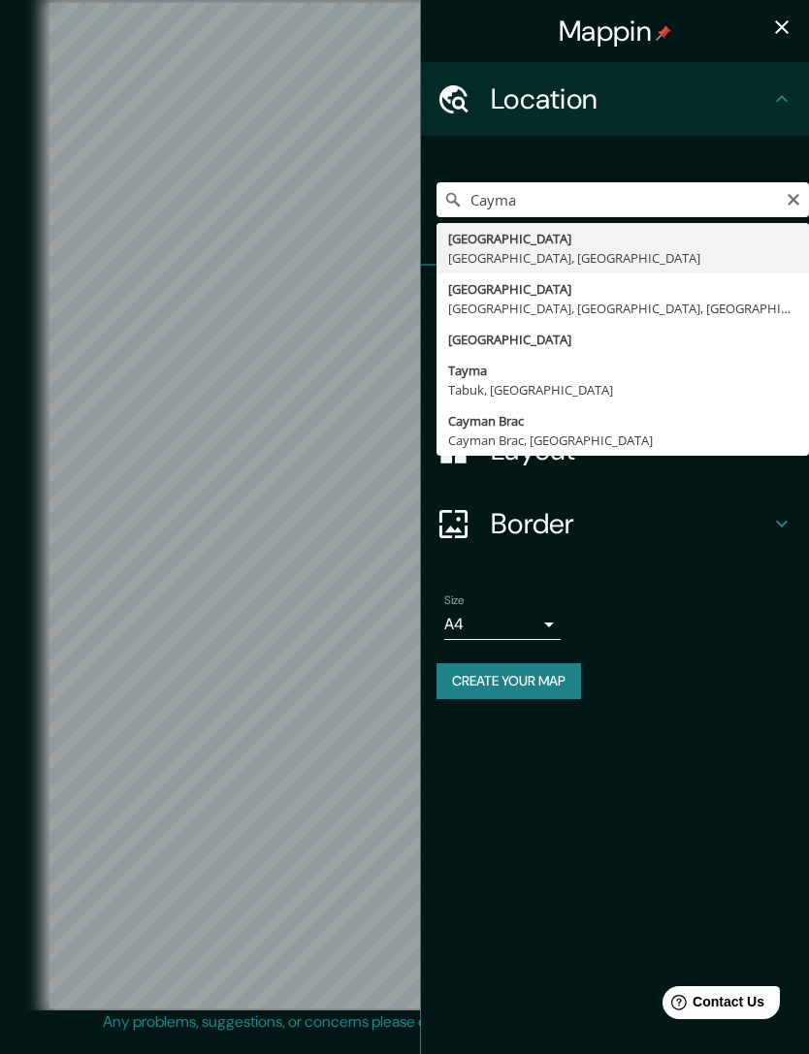
type input "Tayma, Tabuk, Saudi Arabia"
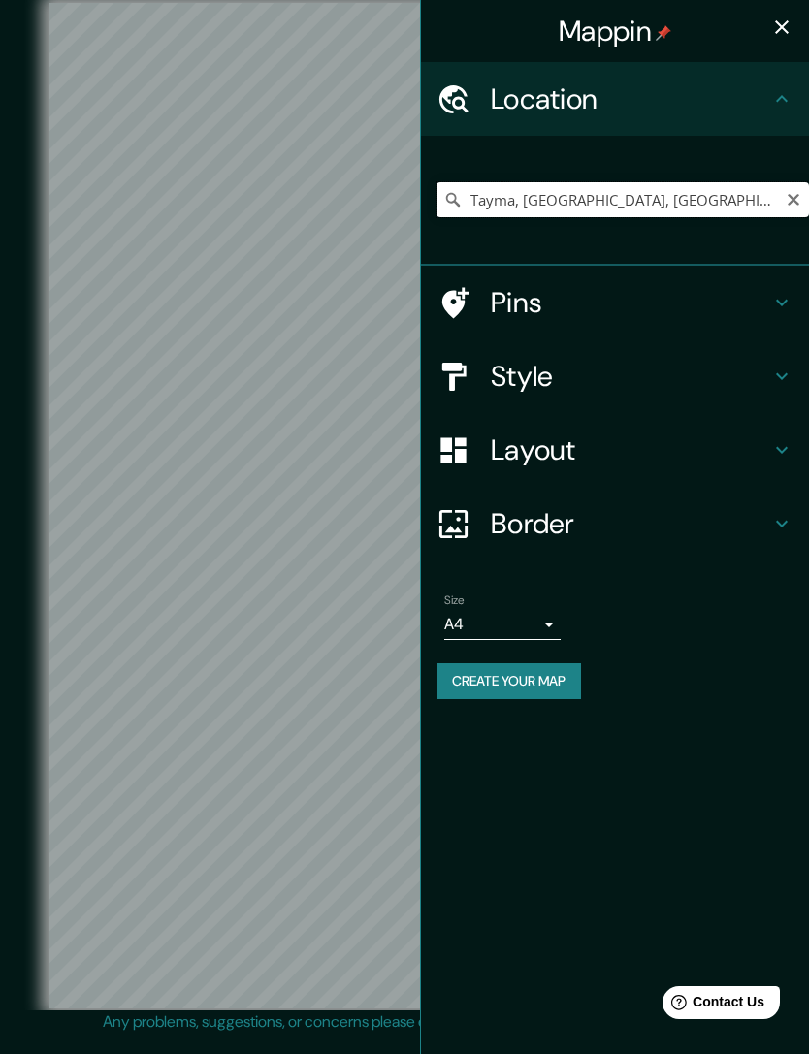
click at [766, 195] on input "Tayma, Tabuk, Saudi Arabia" at bounding box center [623, 199] width 372 height 35
click at [793, 192] on icon "Clear" at bounding box center [794, 200] width 16 height 16
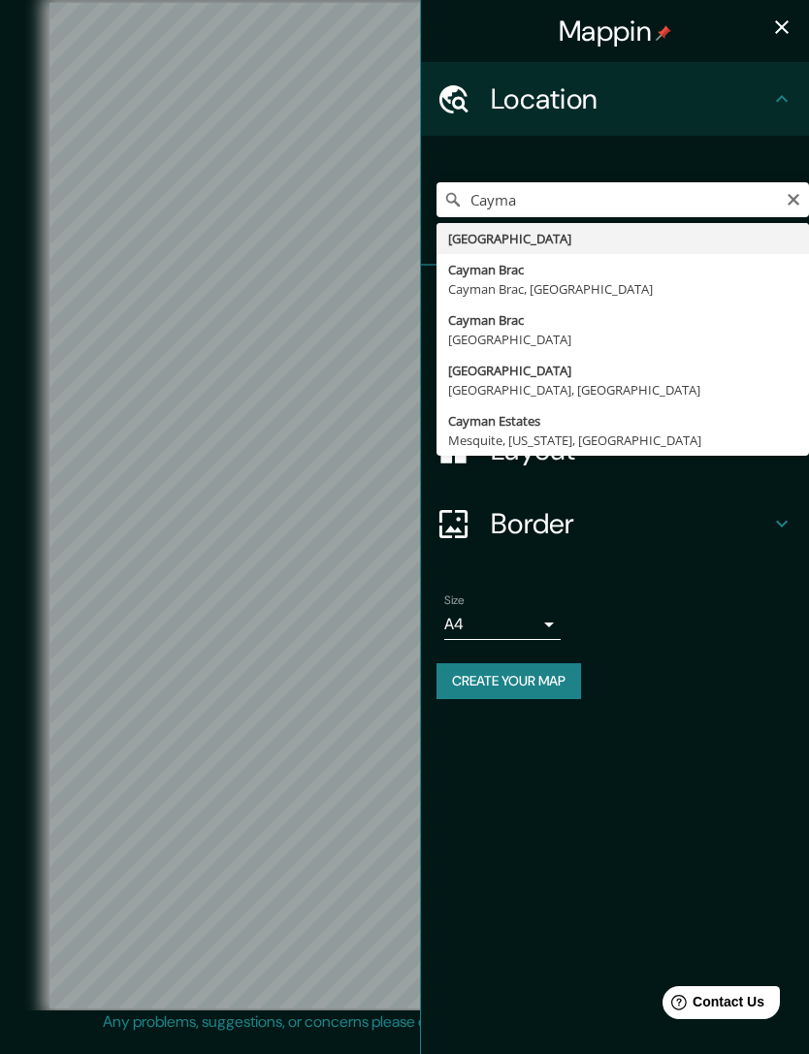
type input "Cayma District, Arequipa, Peru"
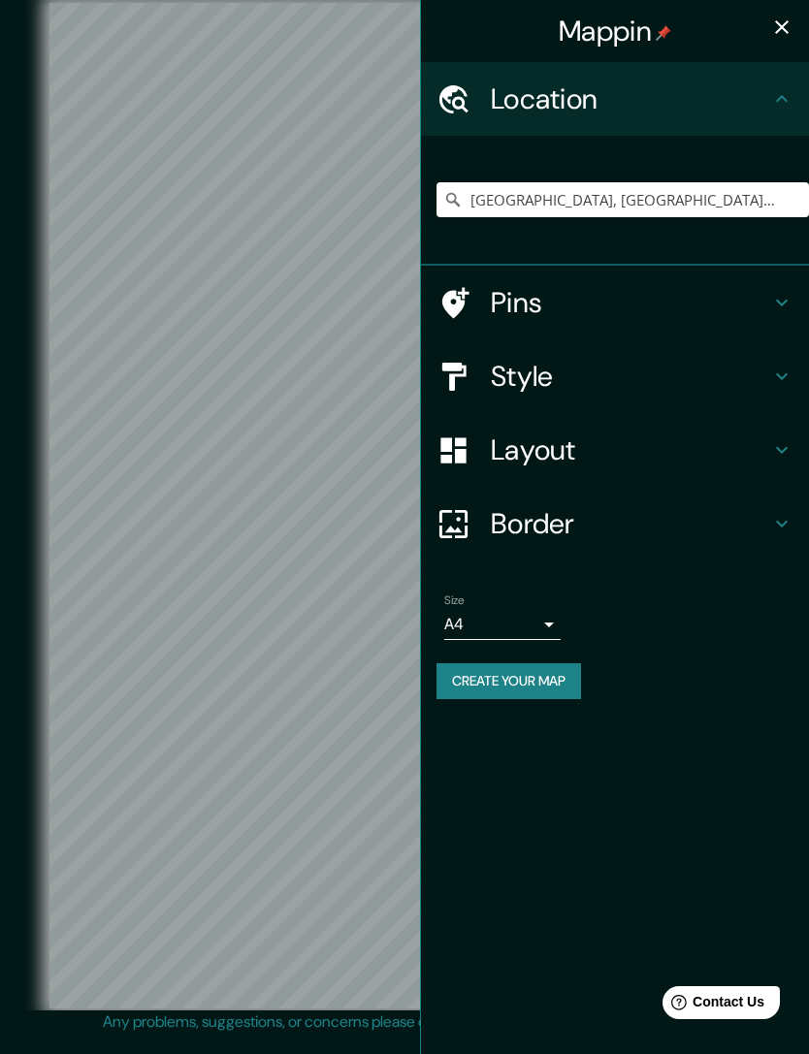
click at [776, 41] on button "button" at bounding box center [781, 27] width 39 height 39
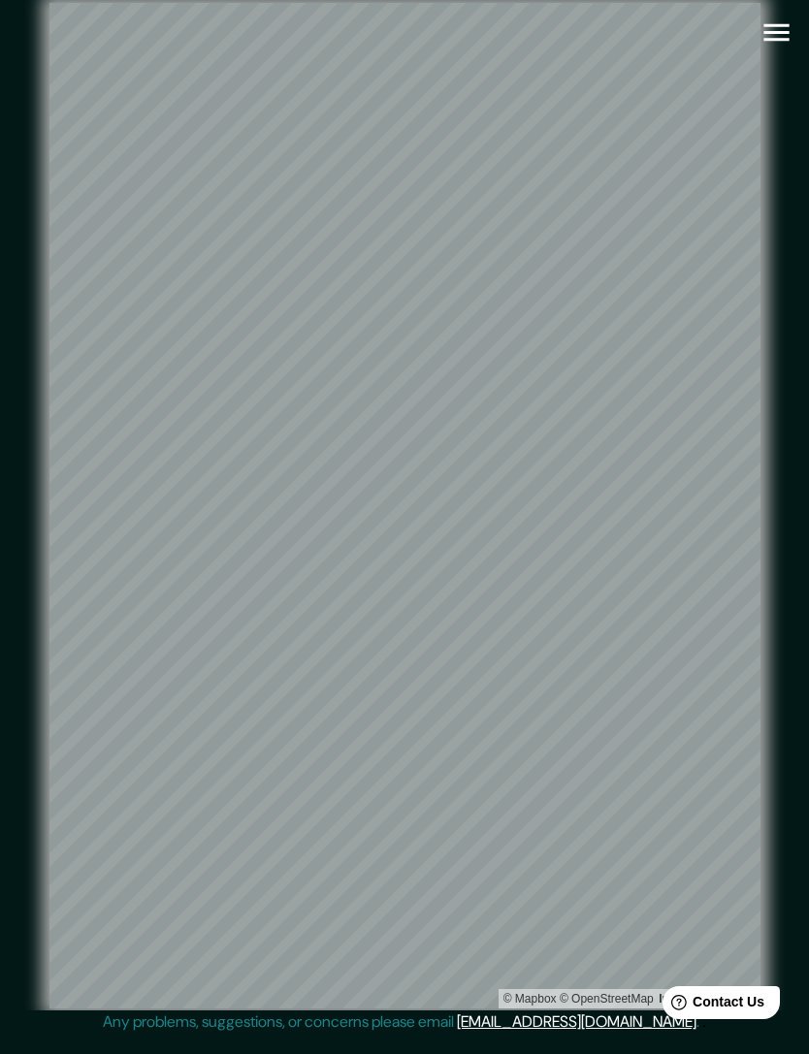
click at [771, 27] on icon "button" at bounding box center [777, 33] width 34 height 34
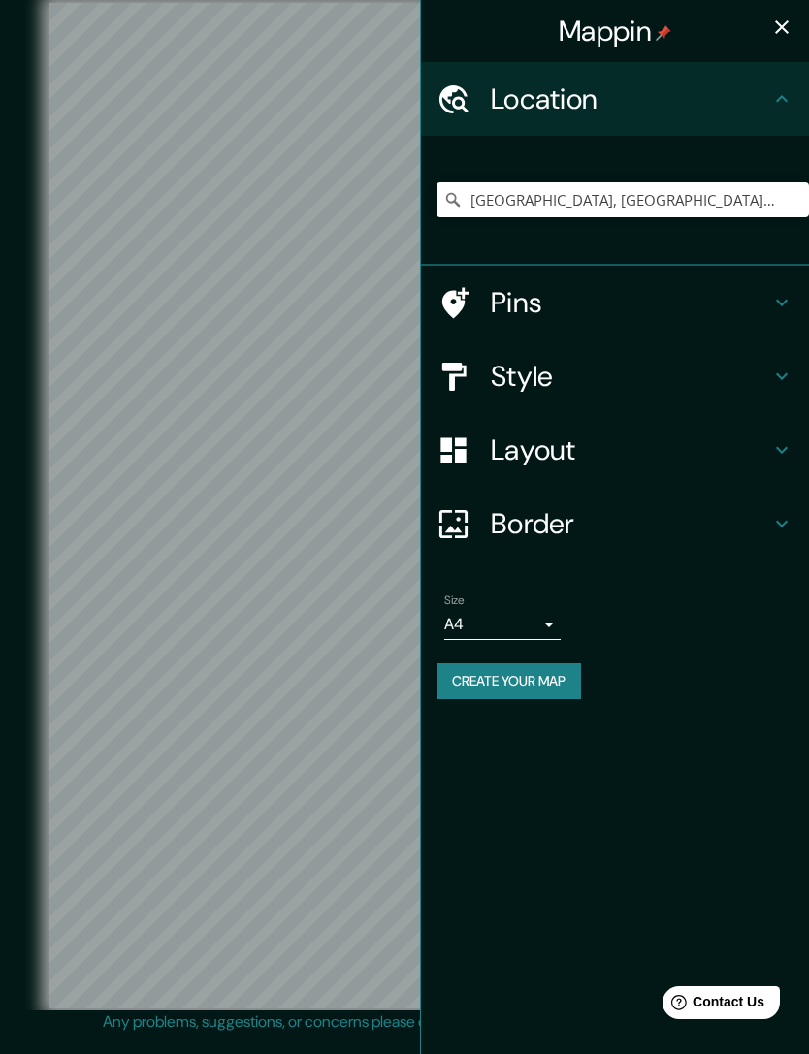
click at [452, 624] on body "Mappin Location Cayma District, Arequipa, Peru Pins Style Layout Border Choose …" at bounding box center [404, 527] width 809 height 1054
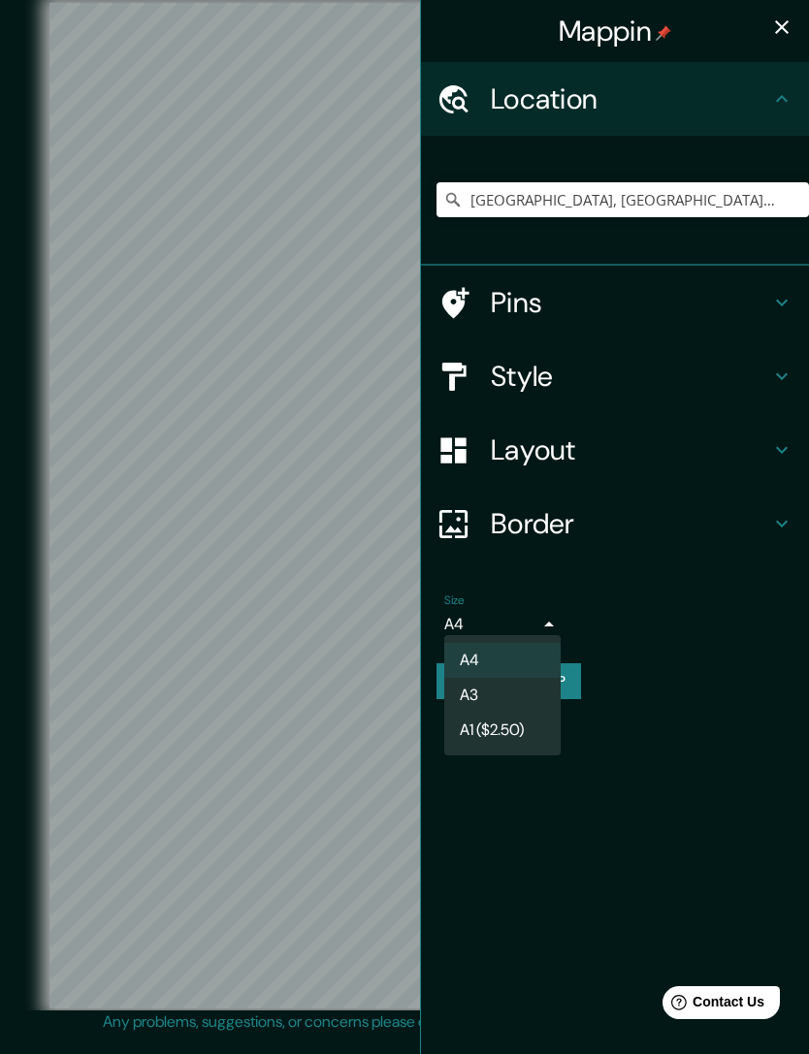
click at [449, 694] on li "A3" at bounding box center [502, 695] width 116 height 35
type input "a4"
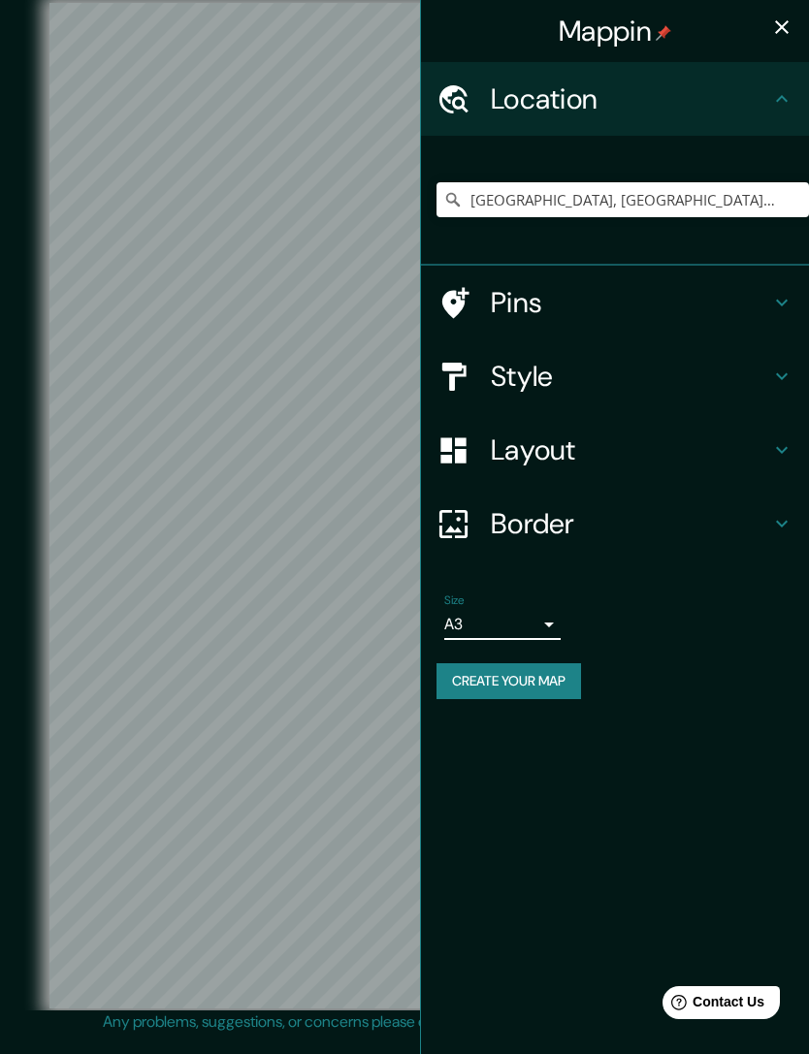
click at [501, 676] on button "Create your map" at bounding box center [509, 681] width 145 height 36
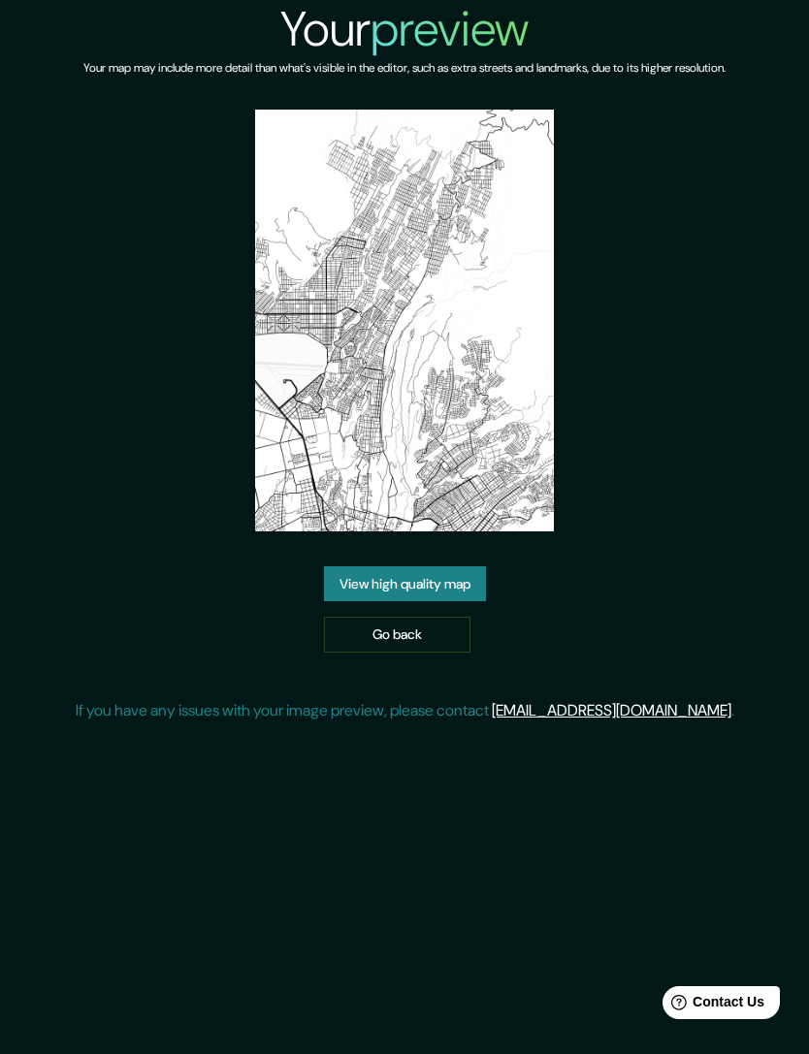
click at [347, 602] on link "View high quality map" at bounding box center [405, 584] width 162 height 36
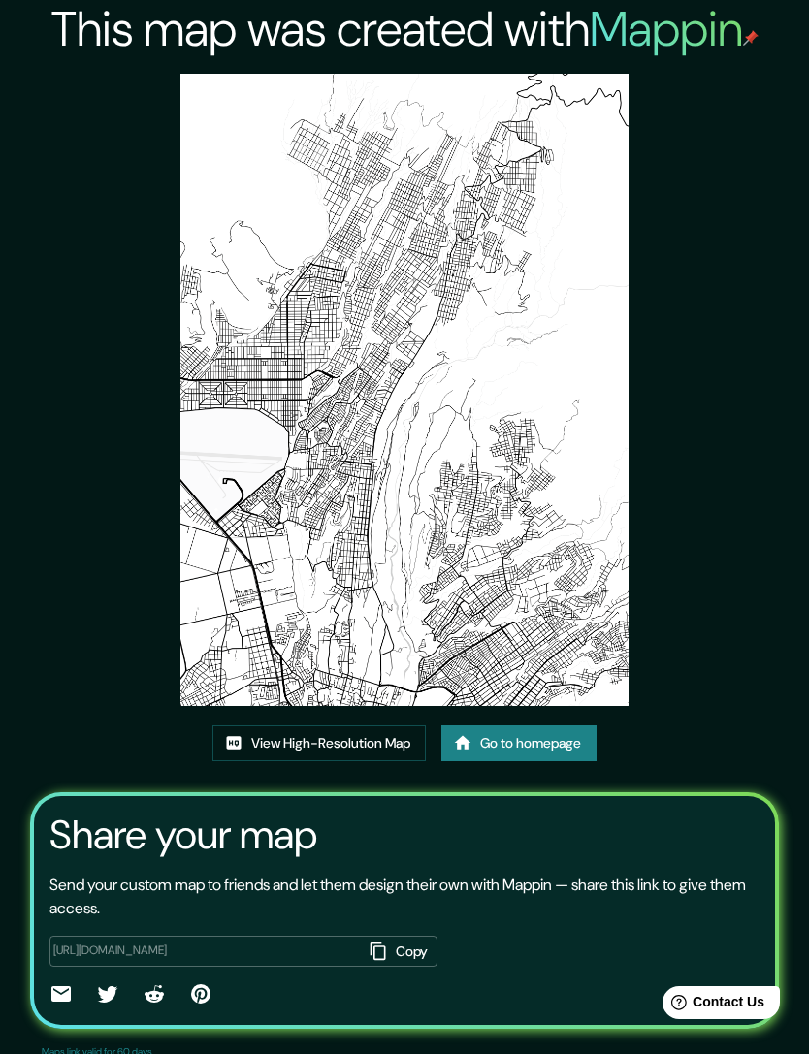
click at [269, 761] on link "View High-Resolution Map" at bounding box center [318, 744] width 213 height 36
click at [503, 761] on link "Go to homepage" at bounding box center [518, 744] width 155 height 36
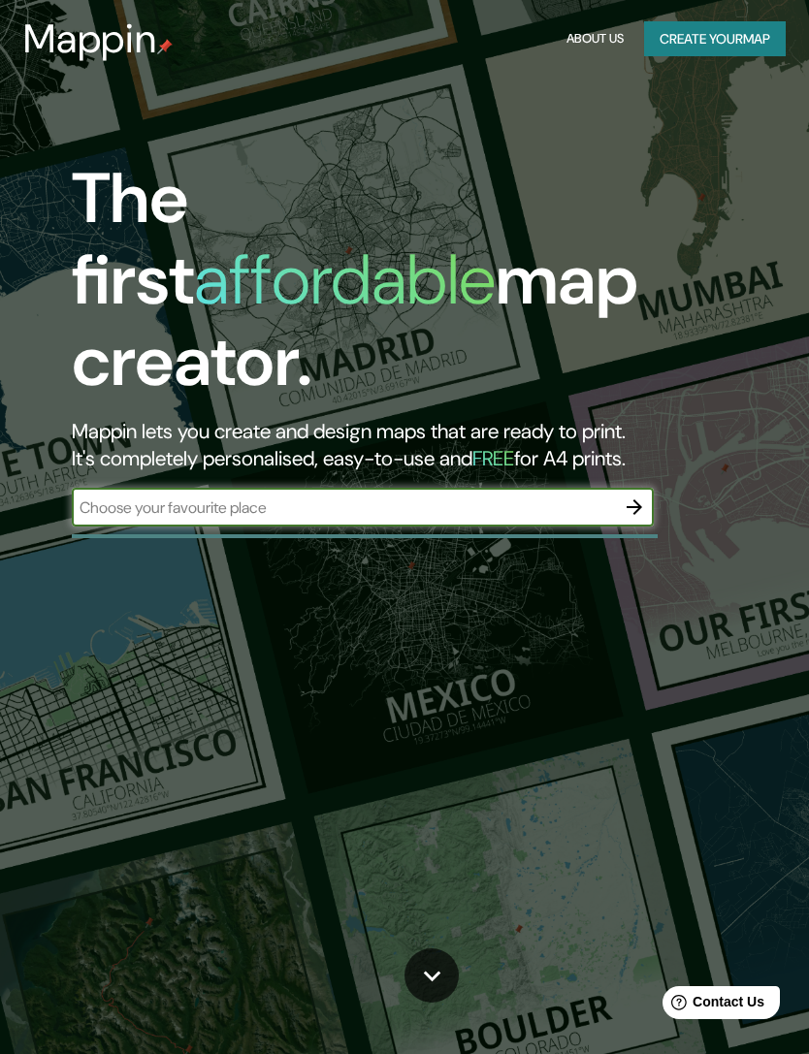
click at [140, 497] on input "text" at bounding box center [343, 508] width 543 height 22
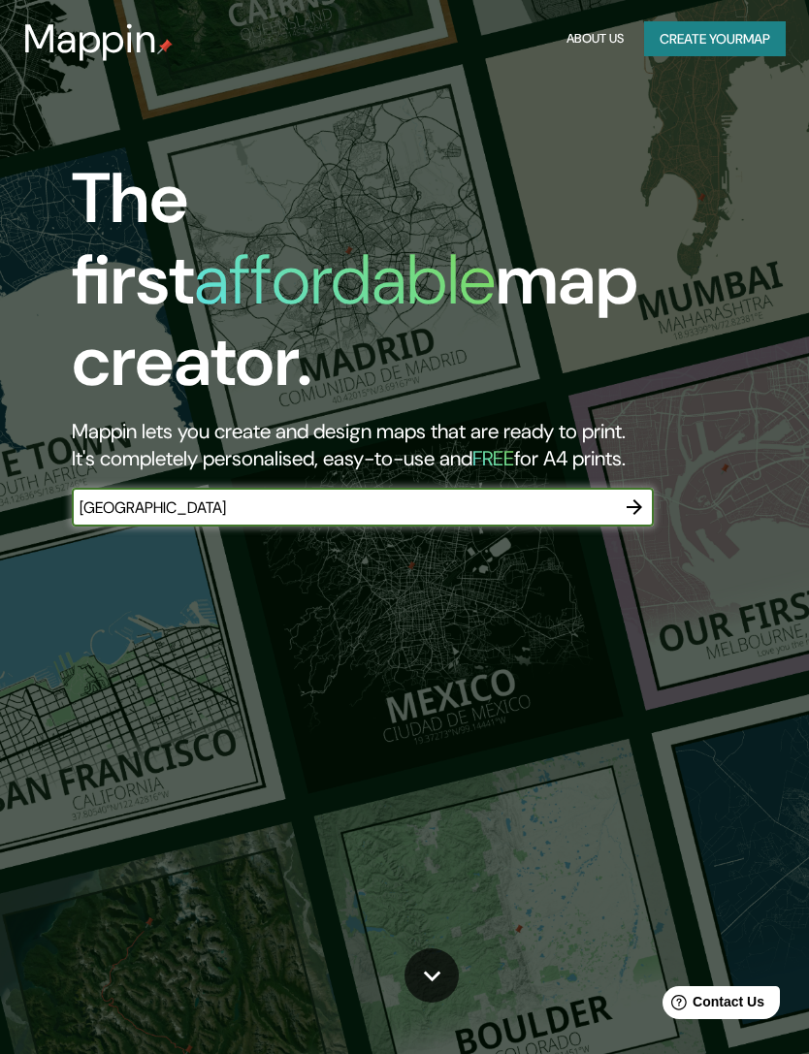
type input "Arequipa"
click at [638, 392] on div "The first affordable map creator. Mappin lets you create and design maps that a…" at bounding box center [395, 352] width 728 height 388
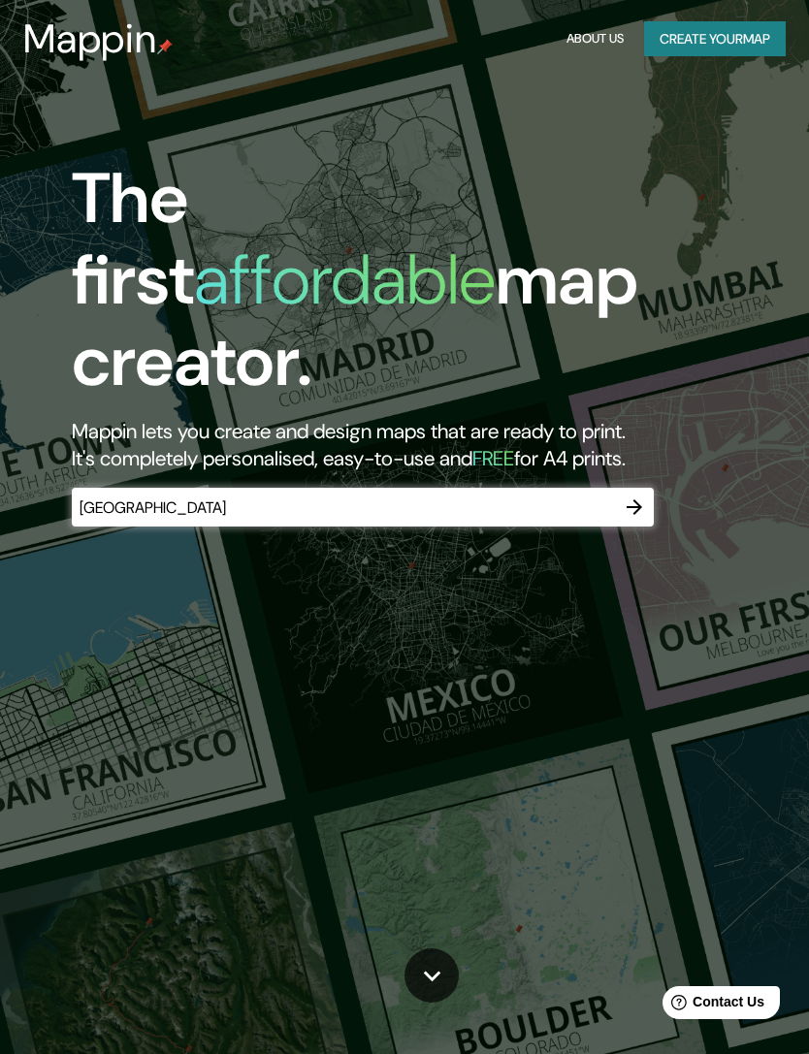
click at [640, 496] on icon "button" at bounding box center [634, 507] width 23 height 23
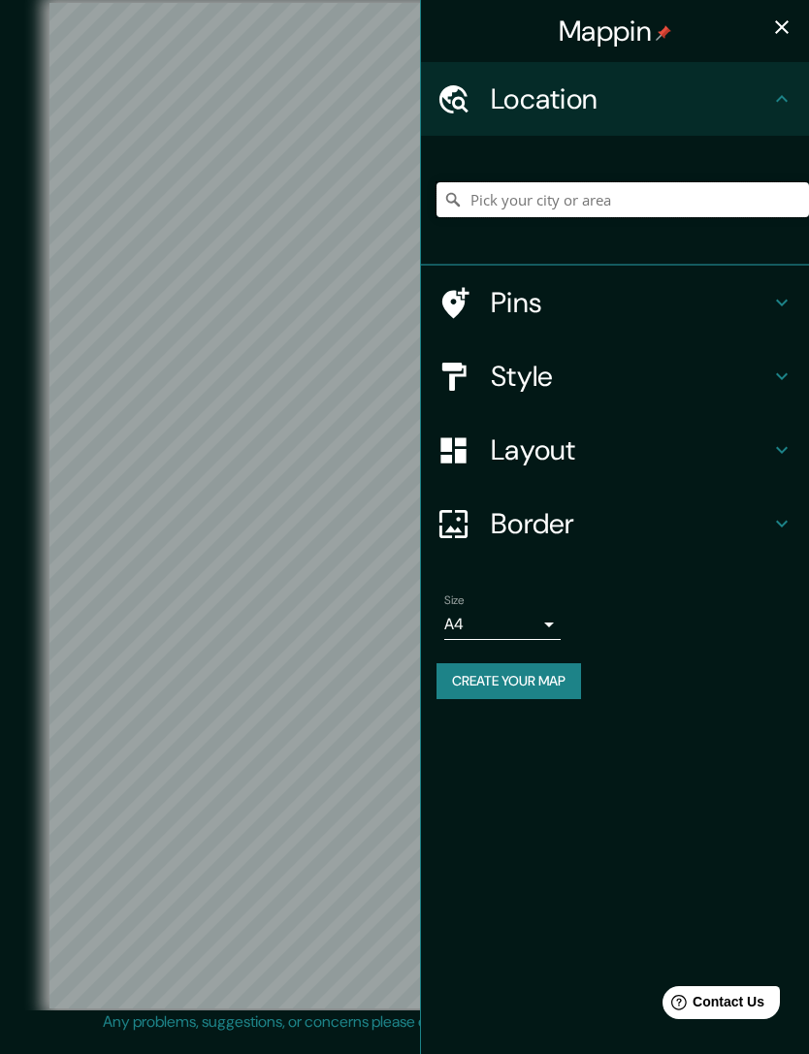
click at [490, 192] on input "Pick your city or area" at bounding box center [623, 199] width 372 height 35
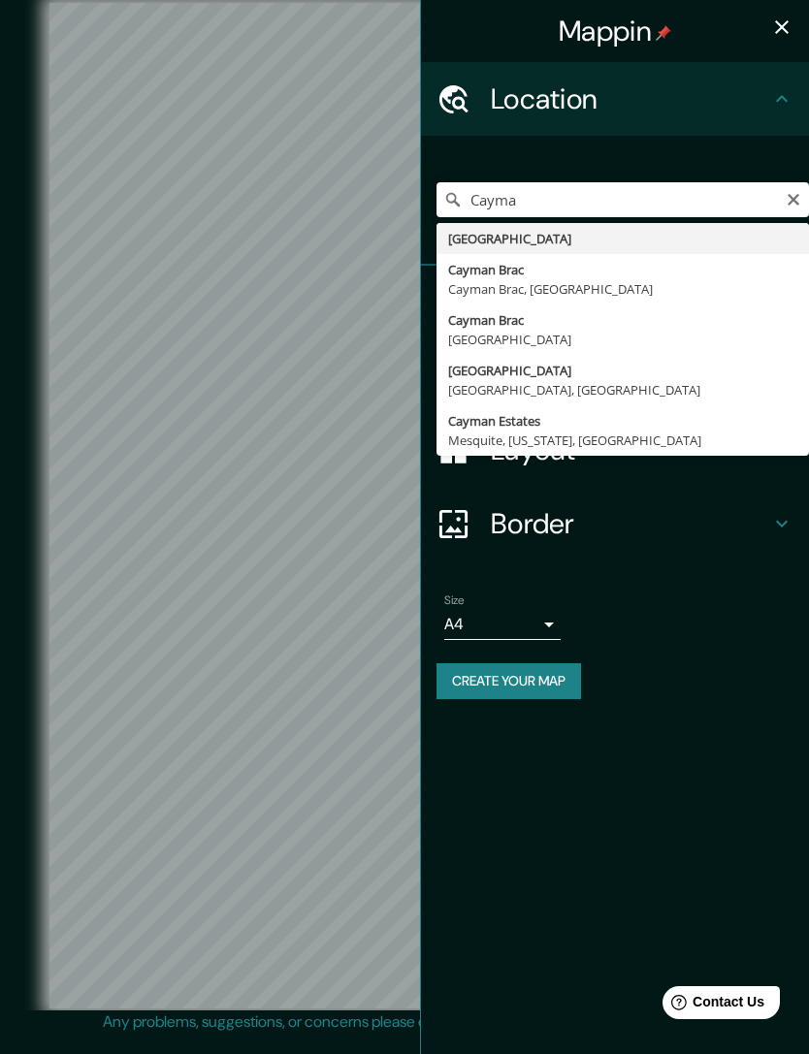
type input "Cayma District, Arequipa, Peru"
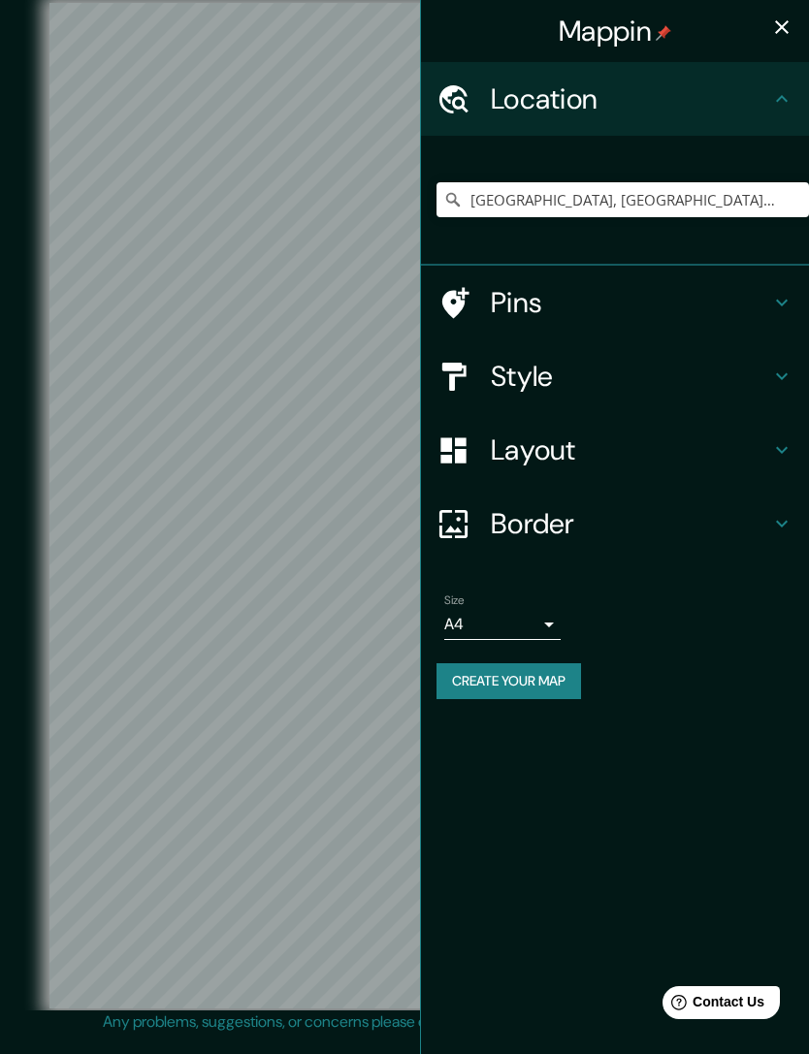
click at [764, 29] on button "button" at bounding box center [781, 27] width 39 height 39
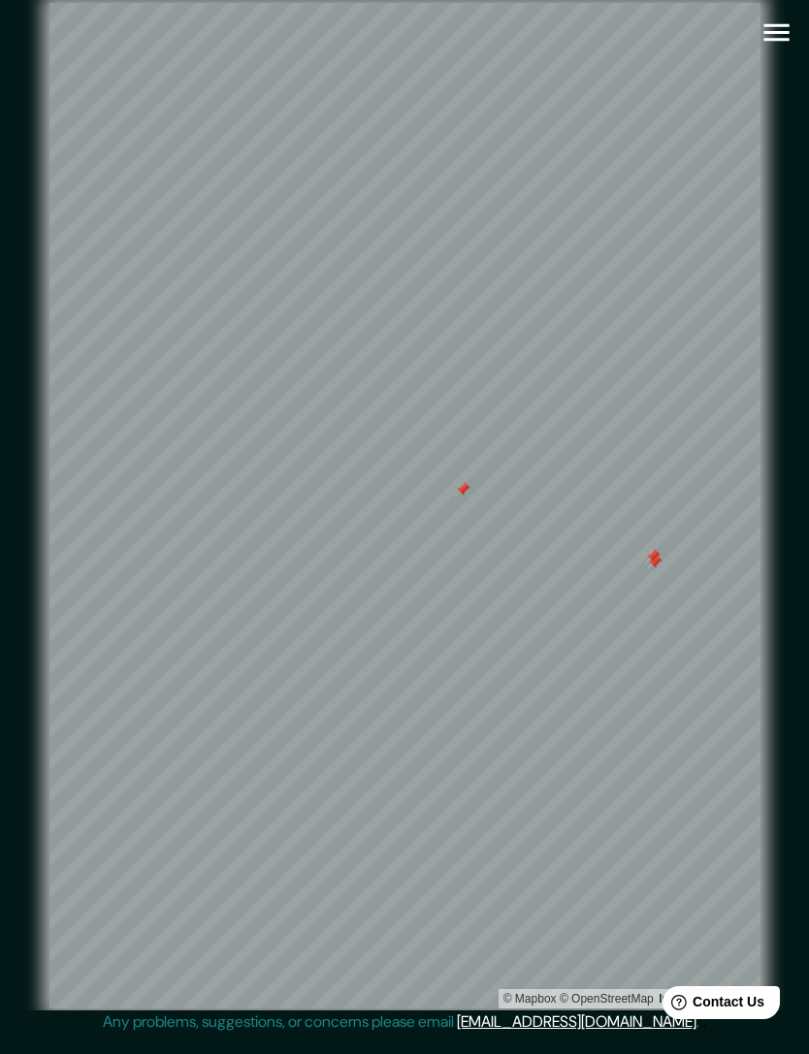
click at [782, 37] on icon "button" at bounding box center [777, 33] width 34 height 34
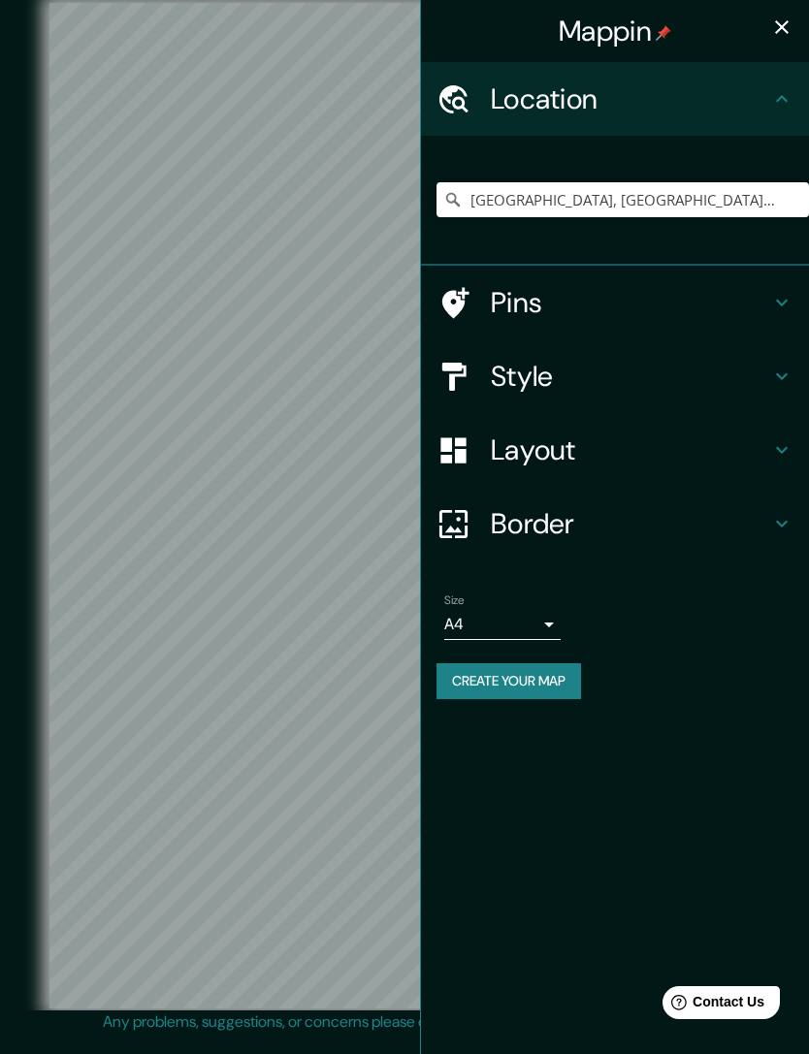
click at [493, 297] on h4 "Pins" at bounding box center [630, 302] width 279 height 35
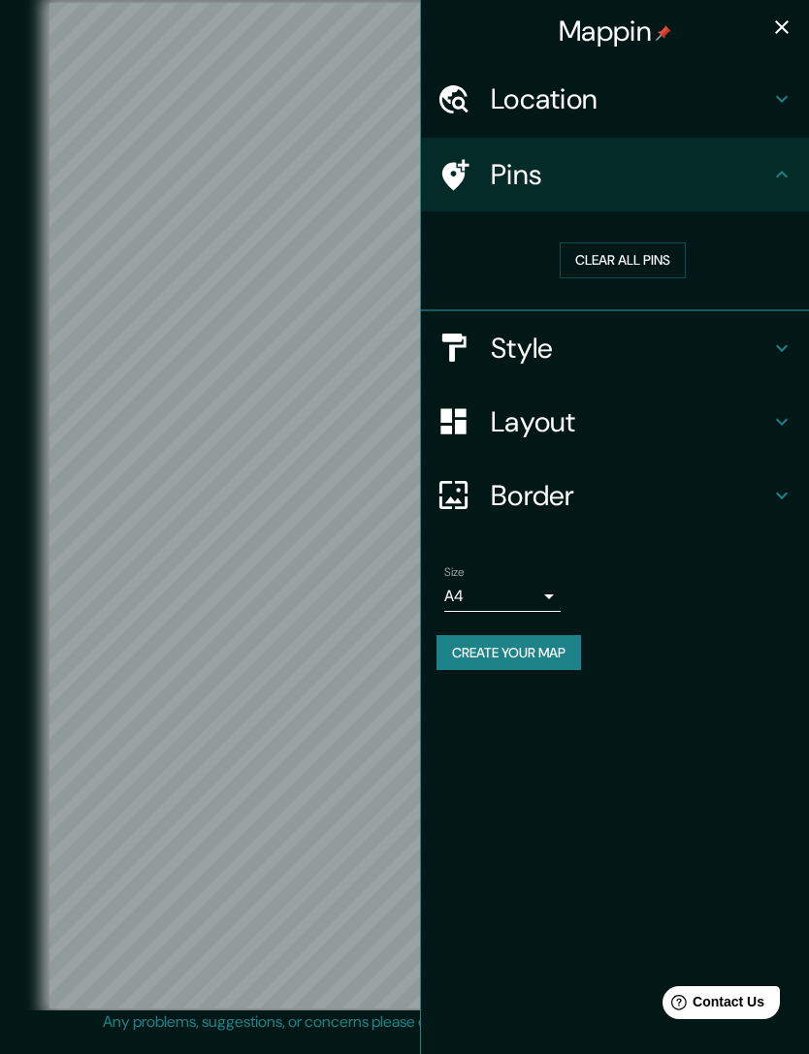
click at [615, 264] on button "Clear all pins" at bounding box center [623, 261] width 126 height 36
click at [783, 34] on icon "button" at bounding box center [781, 27] width 23 height 23
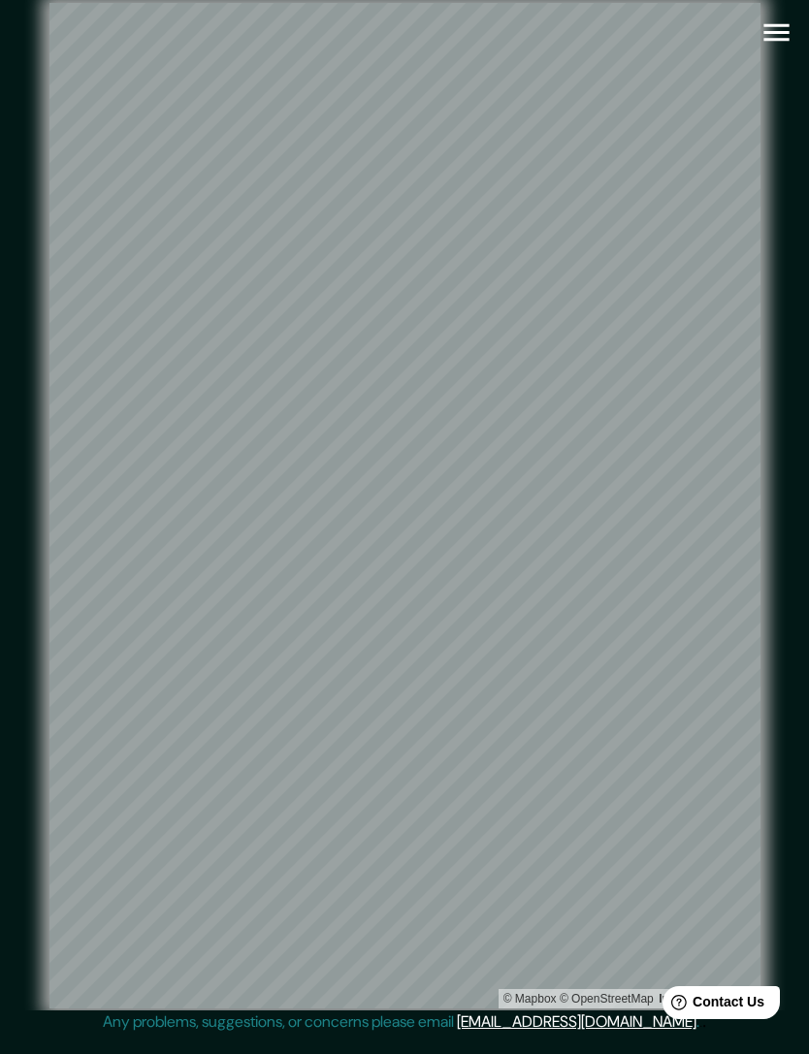
click at [778, 32] on icon "button" at bounding box center [775, 32] width 25 height 17
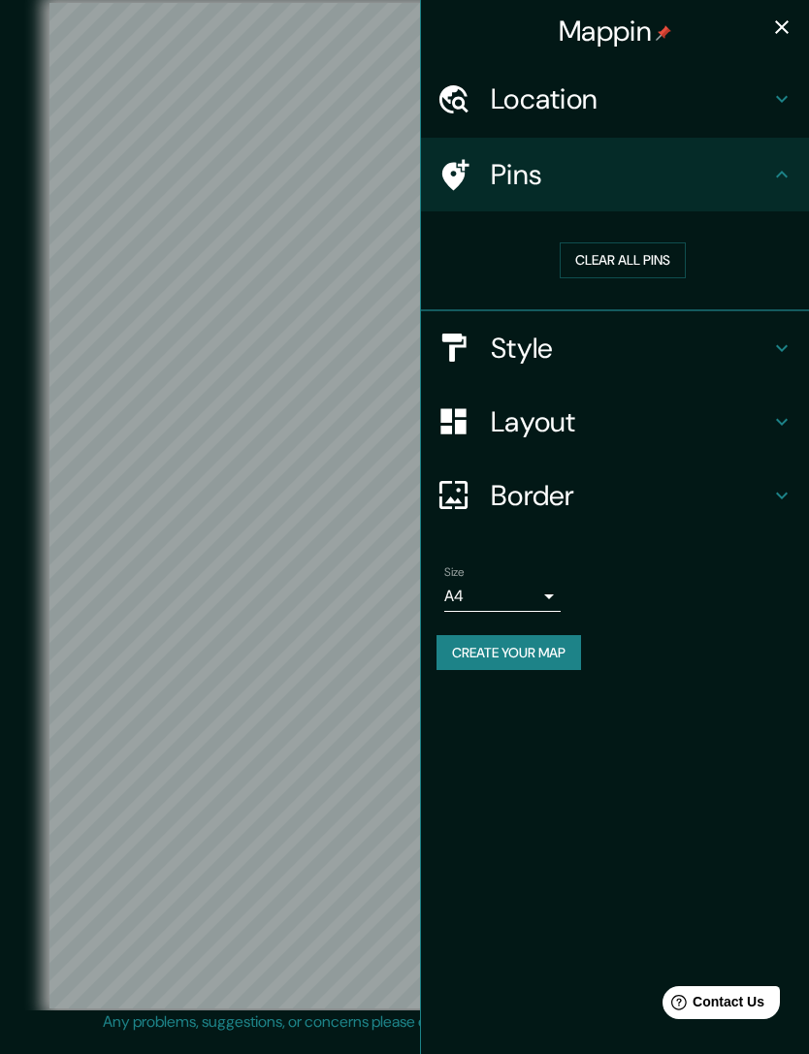
click at [478, 584] on body "Mappin Location Cayma District, Arequipa, Peru Pins Clear all pins Style Layout…" at bounding box center [404, 527] width 809 height 1054
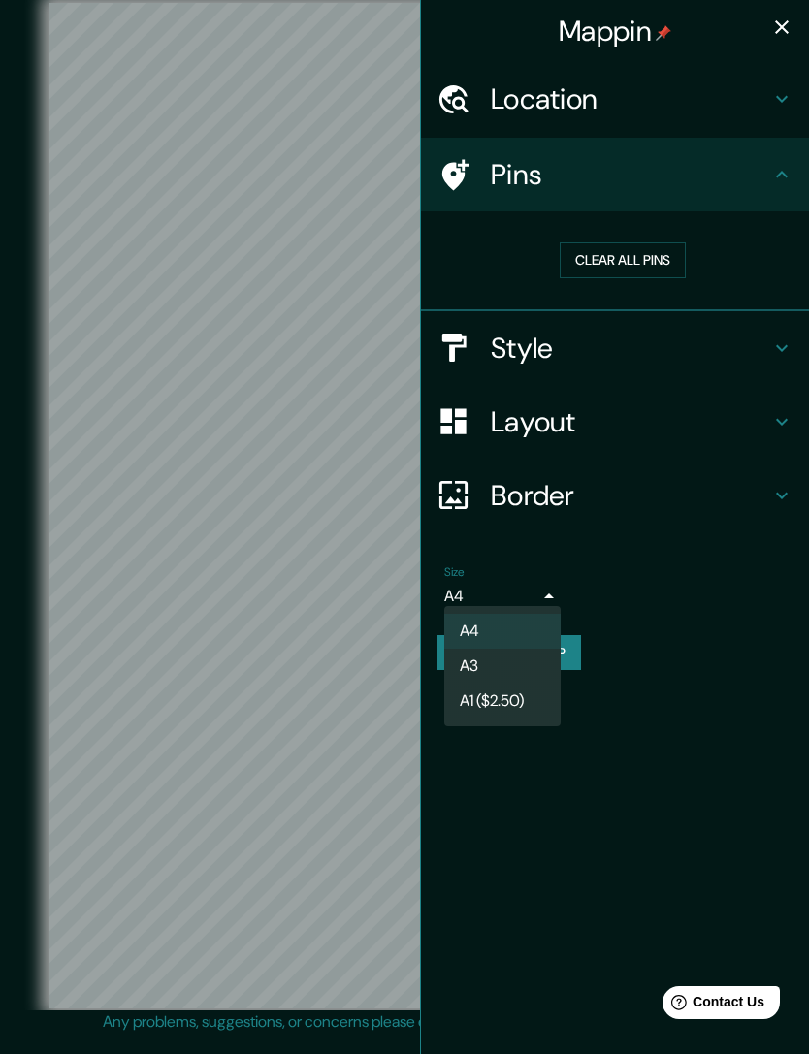
click at [455, 660] on li "A3" at bounding box center [502, 666] width 116 height 35
type input "a4"
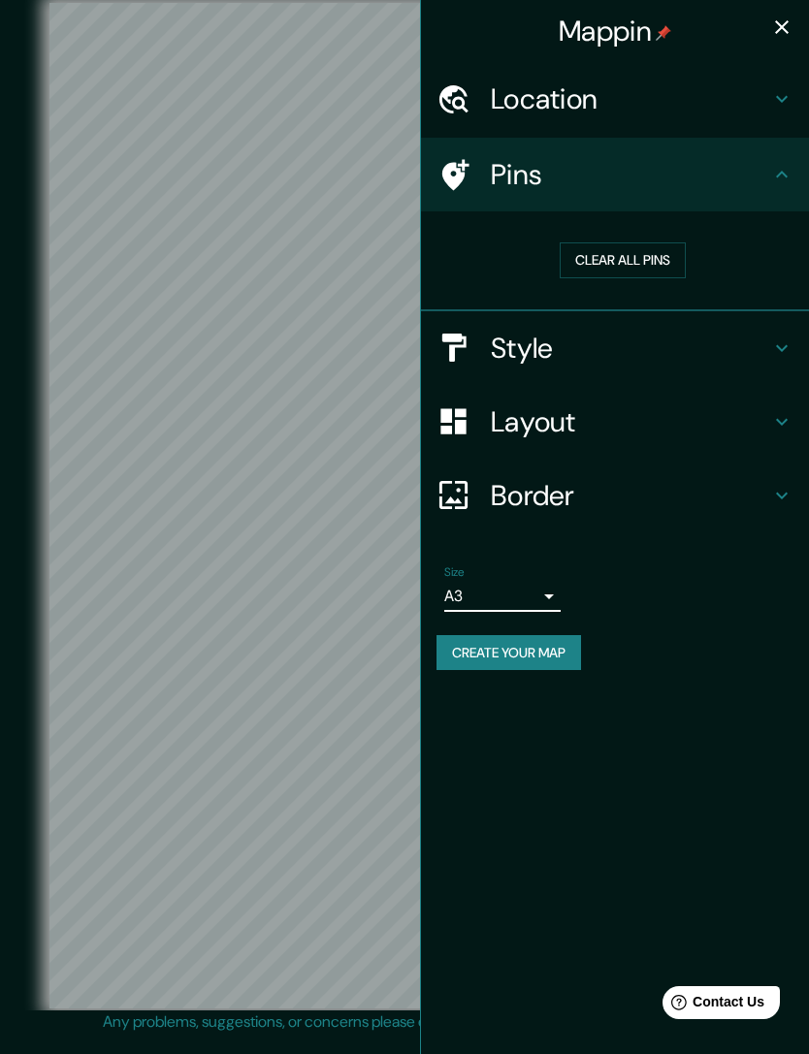
click at [477, 653] on button "Create your map" at bounding box center [509, 653] width 145 height 36
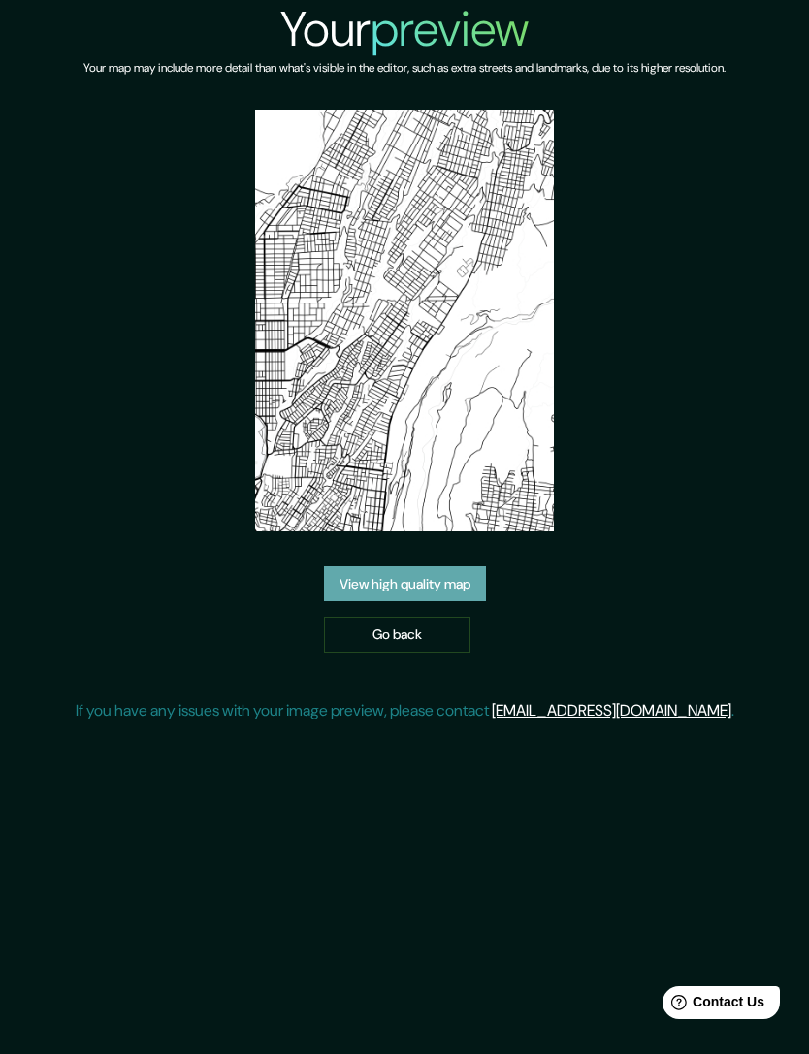
click at [348, 602] on link "View high quality map" at bounding box center [405, 584] width 162 height 36
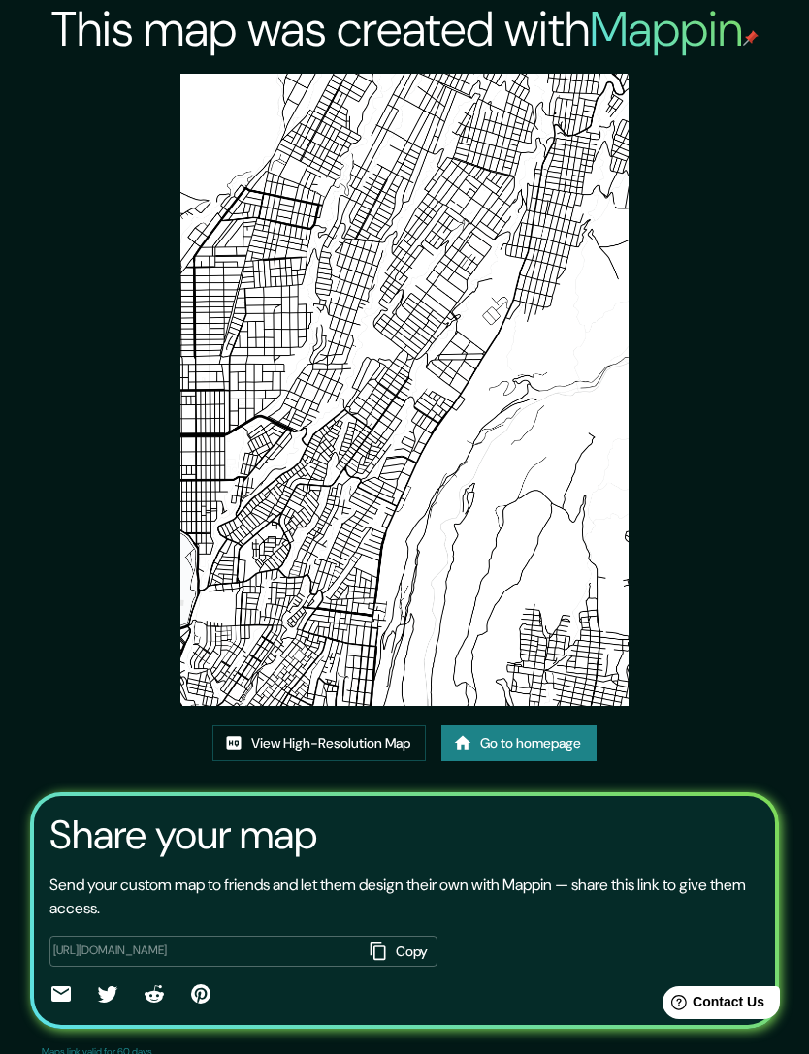
click at [252, 761] on link "View High-Resolution Map" at bounding box center [318, 744] width 213 height 36
